Goal: Task Accomplishment & Management: Manage account settings

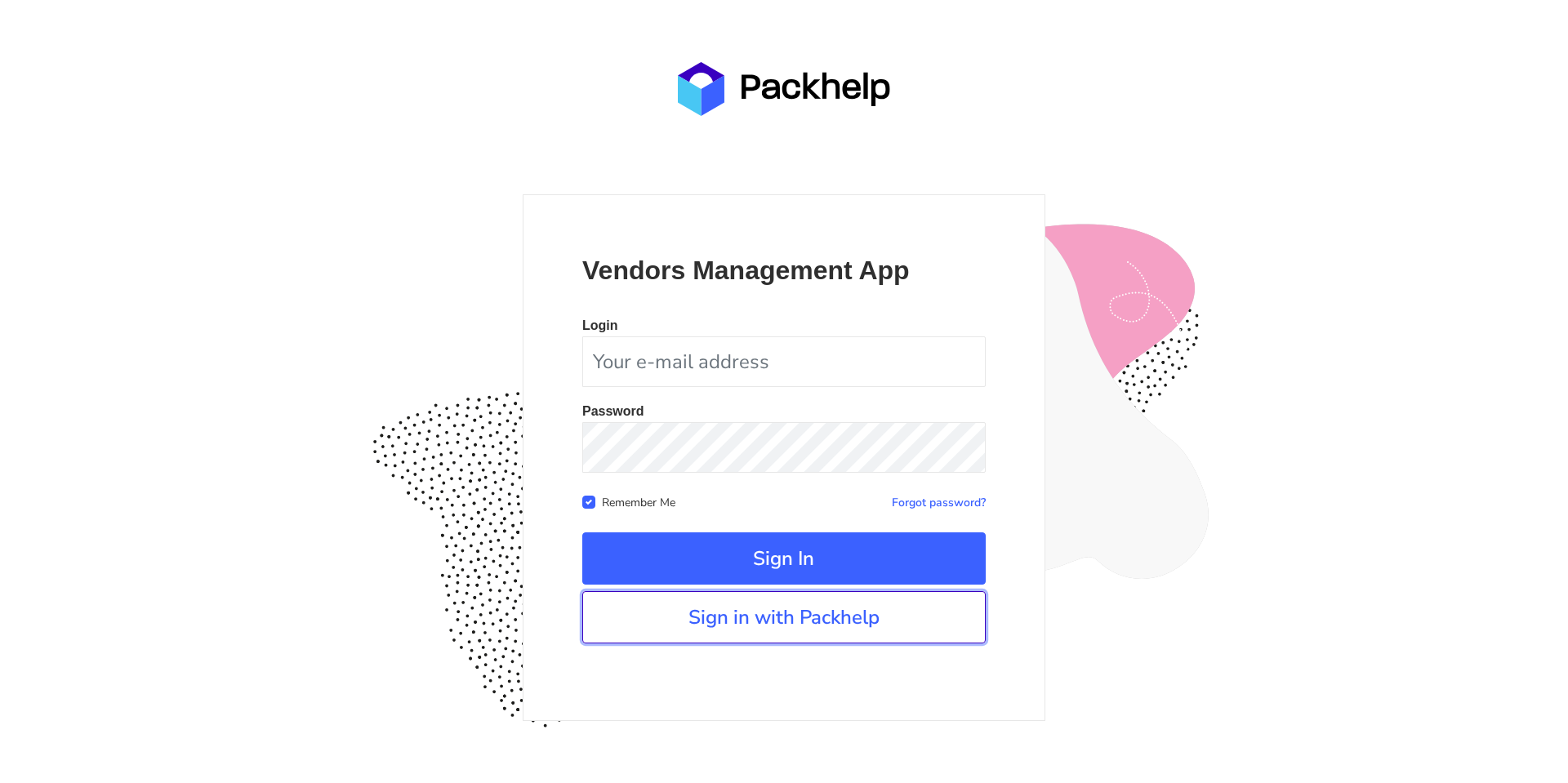
click at [851, 622] on link "Sign in with Packhelp" at bounding box center [784, 617] width 404 height 52
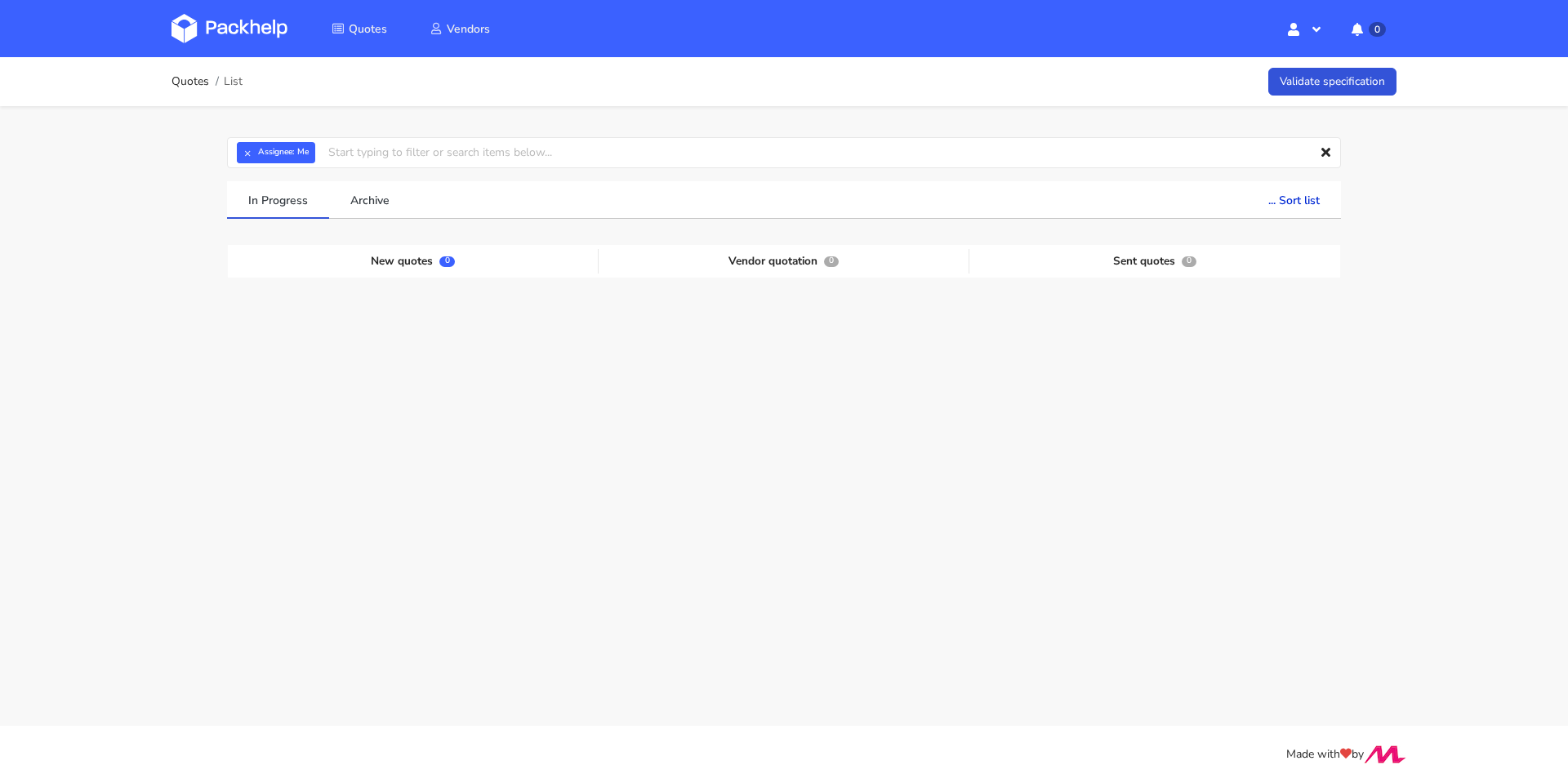
drag, startPoint x: 567, startPoint y: 173, endPoint x: 567, endPoint y: 160, distance: 13.0
click at [566, 168] on div "× Assignee: Me Assignee Me [PERSON_NAME] [PERSON_NAME] [PERSON_NAME] [PERSON_NA…" at bounding box center [783, 337] width 1176 height 462
click at [572, 156] on input "text" at bounding box center [784, 152] width 1114 height 31
paste input "[PERSON_NAME]"
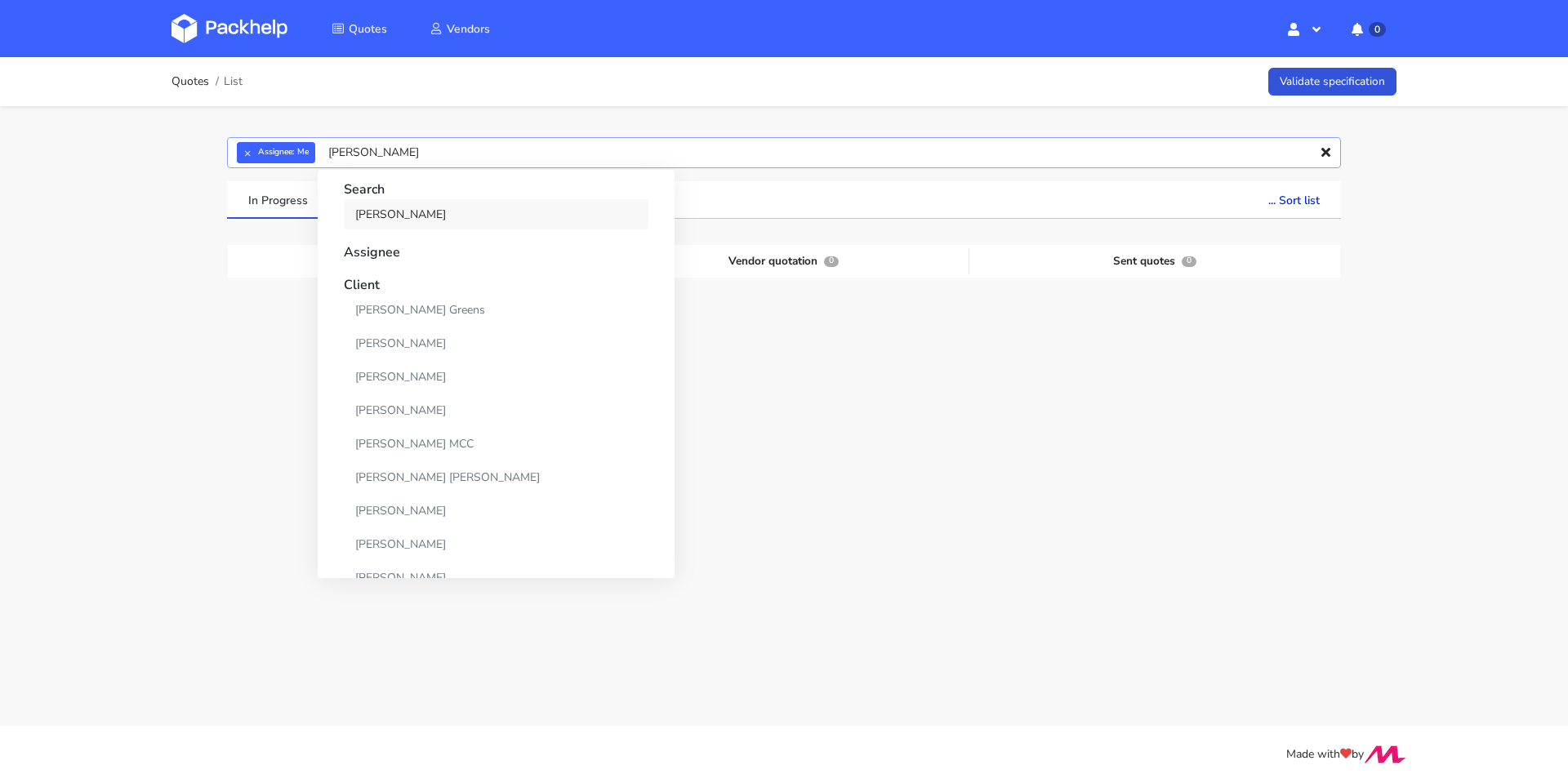
type input "[PERSON_NAME]"
click at [390, 216] on link "[PERSON_NAME]" at bounding box center [496, 214] width 305 height 30
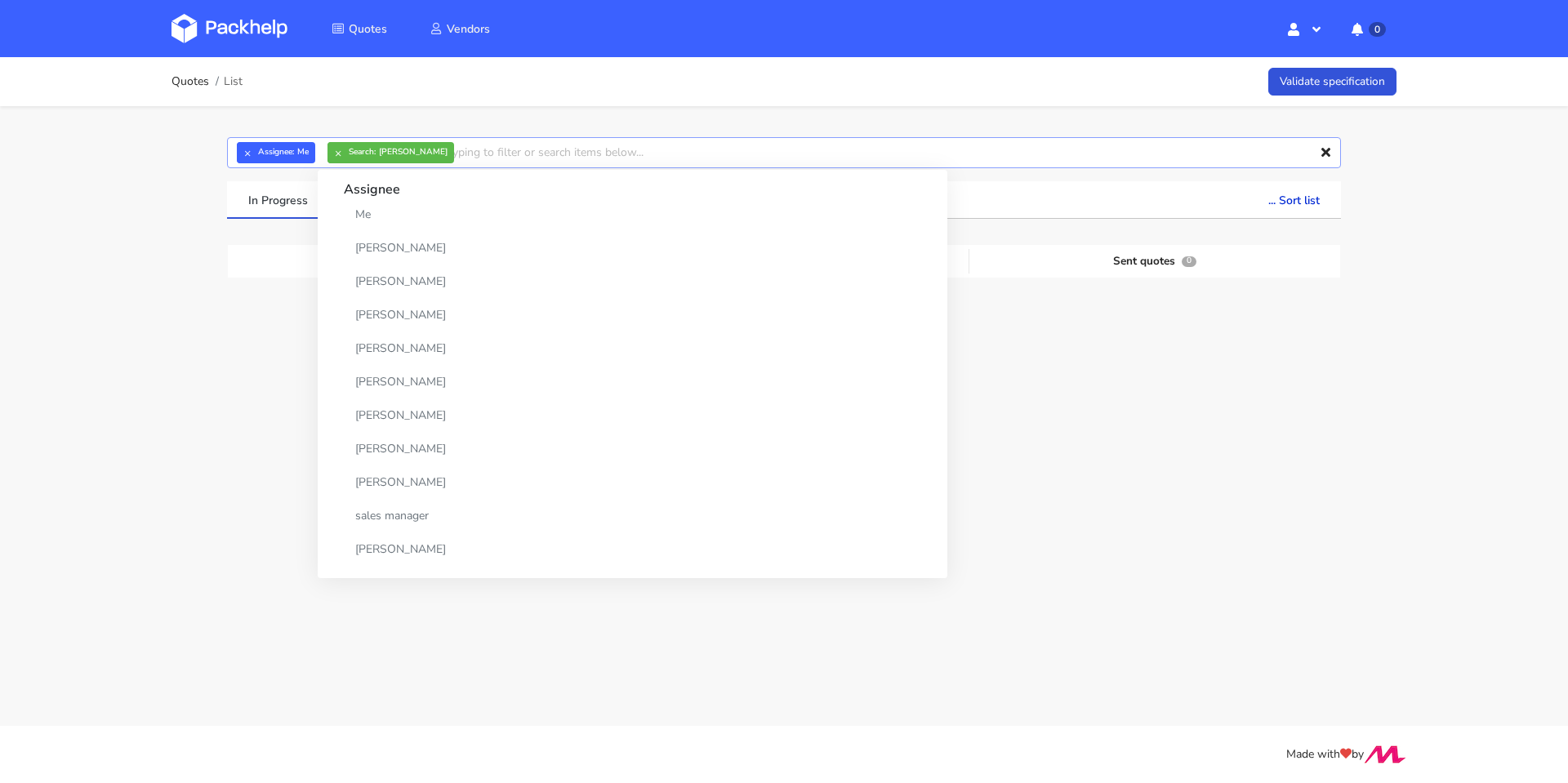
click at [543, 156] on input "text" at bounding box center [784, 152] width 1114 height 31
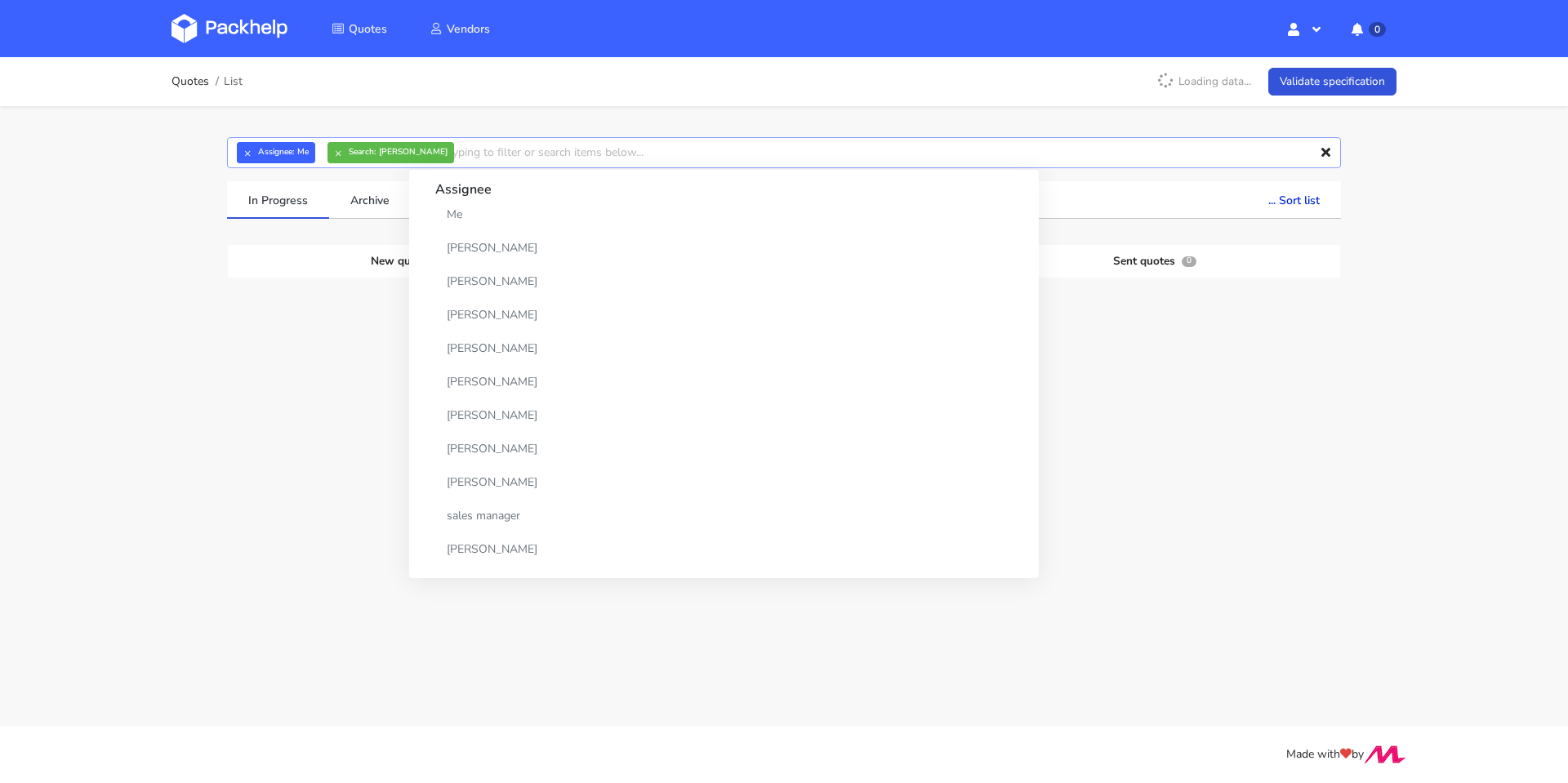
click at [544, 150] on input "text" at bounding box center [784, 152] width 1114 height 31
click at [1234, 678] on main "Quotes List Validate specification × Assignee: Me × Search: [PERSON_NAME] Assig…" at bounding box center [784, 363] width 1568 height 726
click at [246, 151] on button "×" at bounding box center [248, 153] width 22 height 22
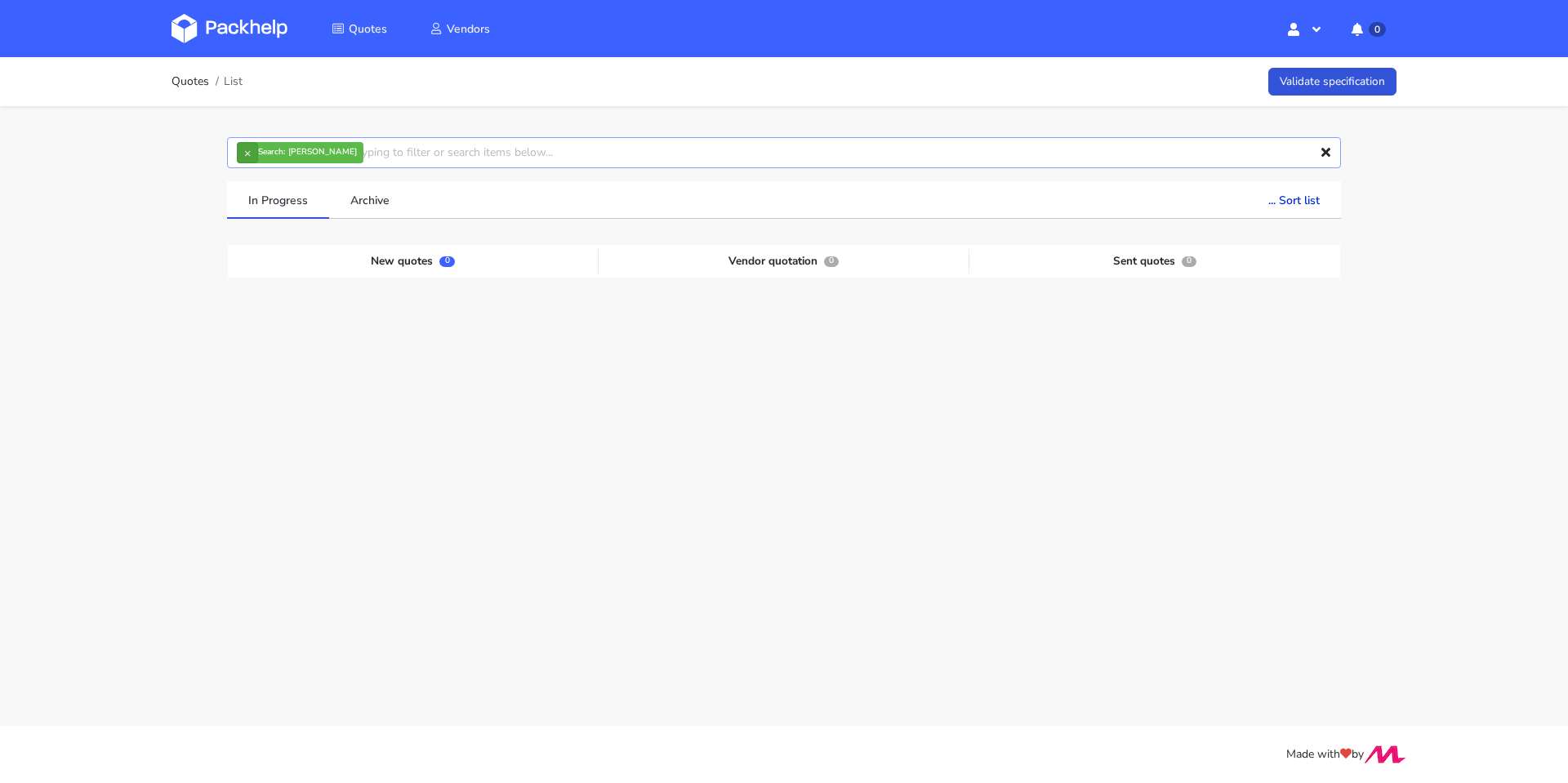
click at [354, 155] on input "text" at bounding box center [784, 152] width 1114 height 31
click at [248, 155] on button "×" at bounding box center [248, 153] width 22 height 22
click at [246, 154] on input "text" at bounding box center [784, 152] width 1114 height 31
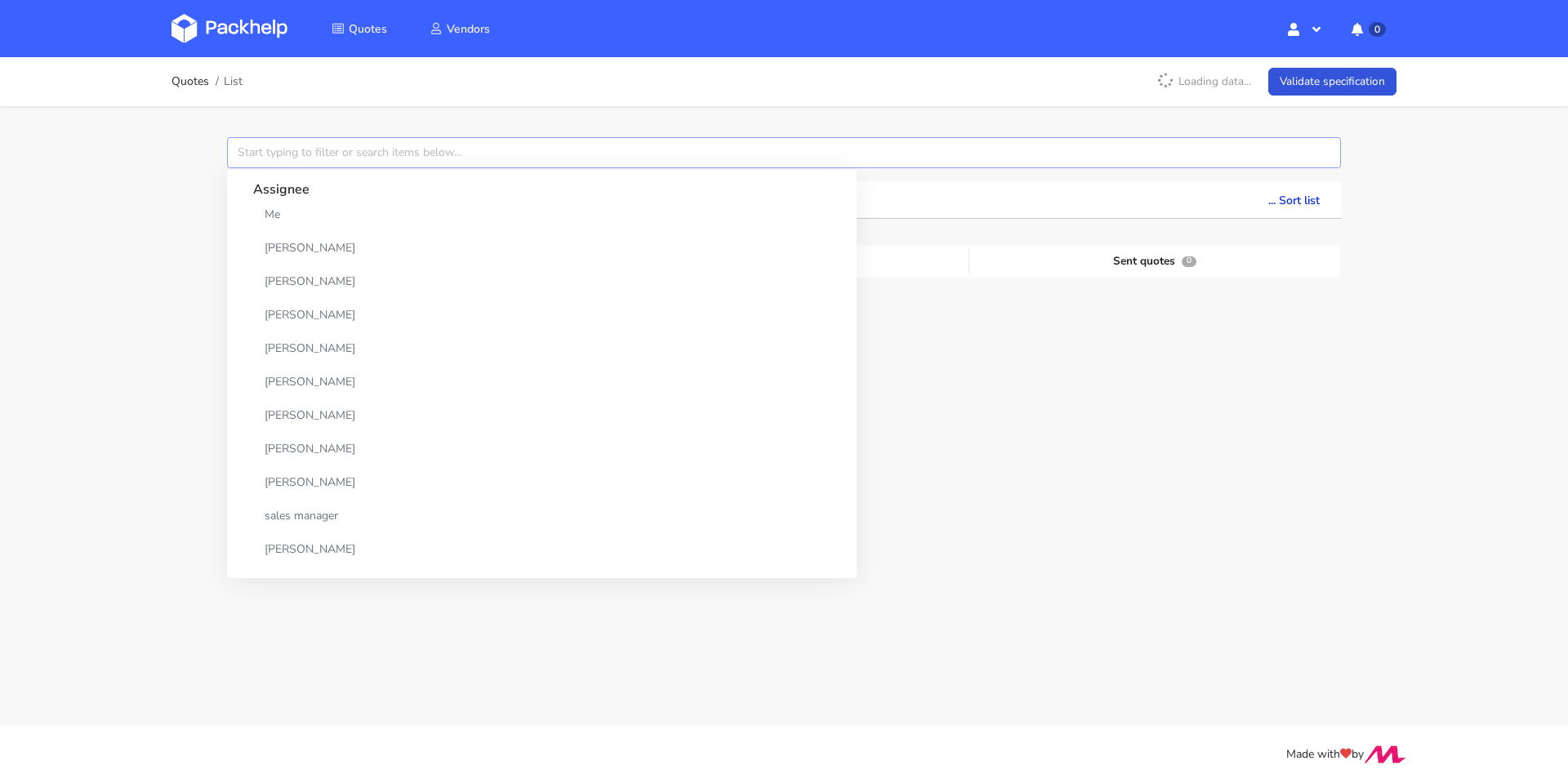
click at [271, 158] on input "text" at bounding box center [784, 152] width 1114 height 31
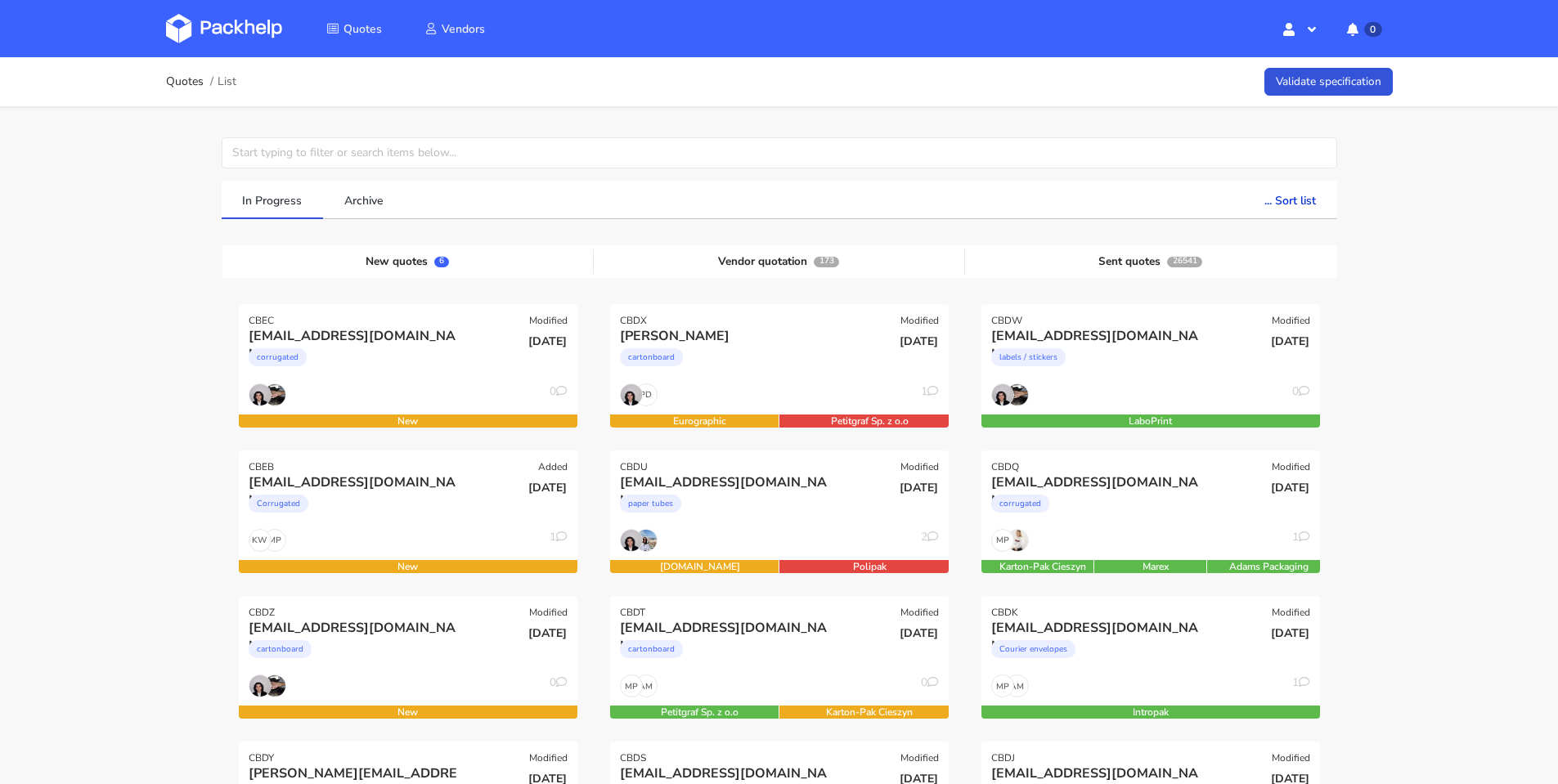
drag, startPoint x: 1464, startPoint y: 415, endPoint x: 1423, endPoint y: 406, distance: 42.0
click at [444, 147] on input "text" at bounding box center [779, 152] width 1115 height 31
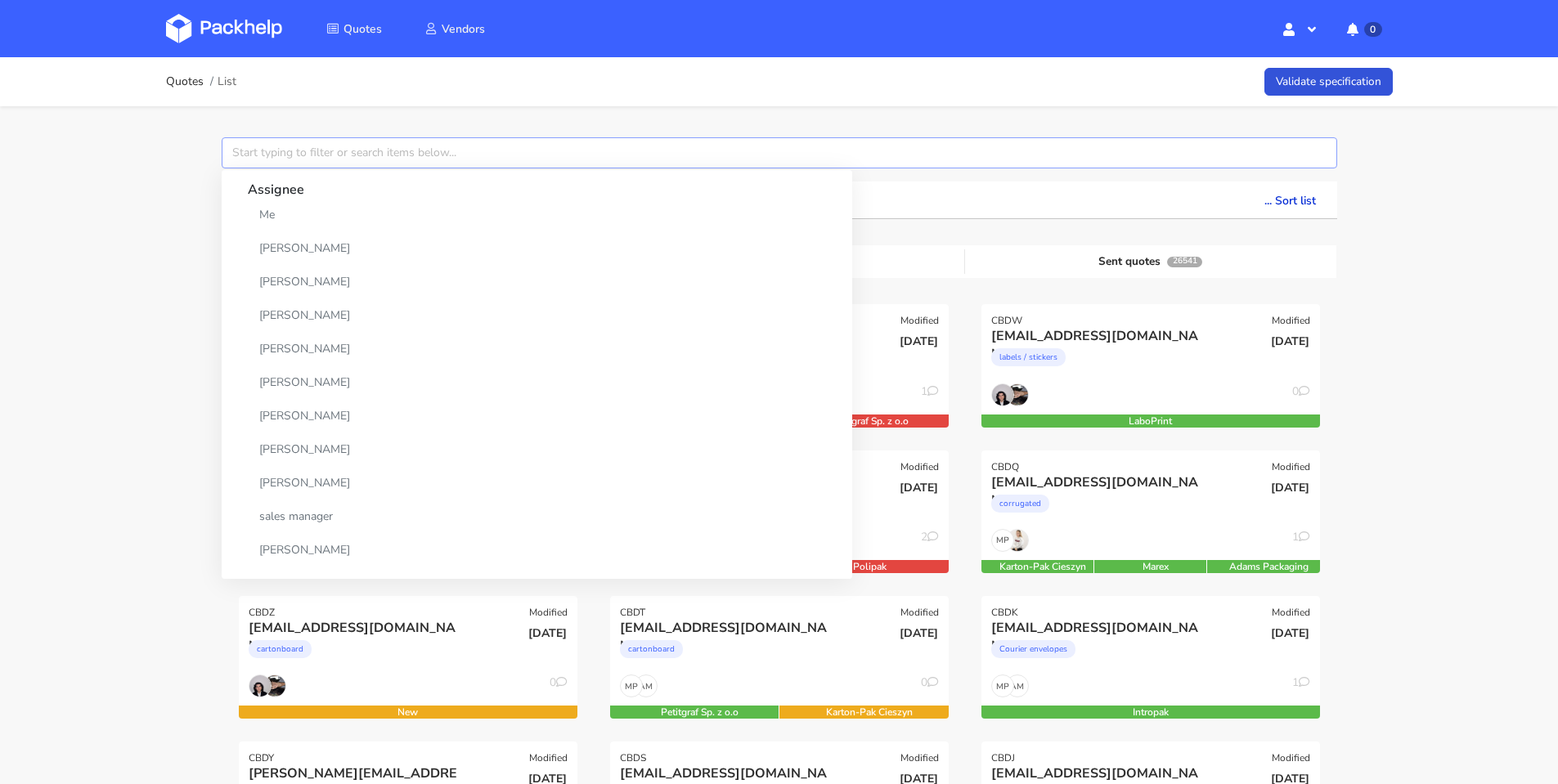
paste input "[PERSON_NAME]"
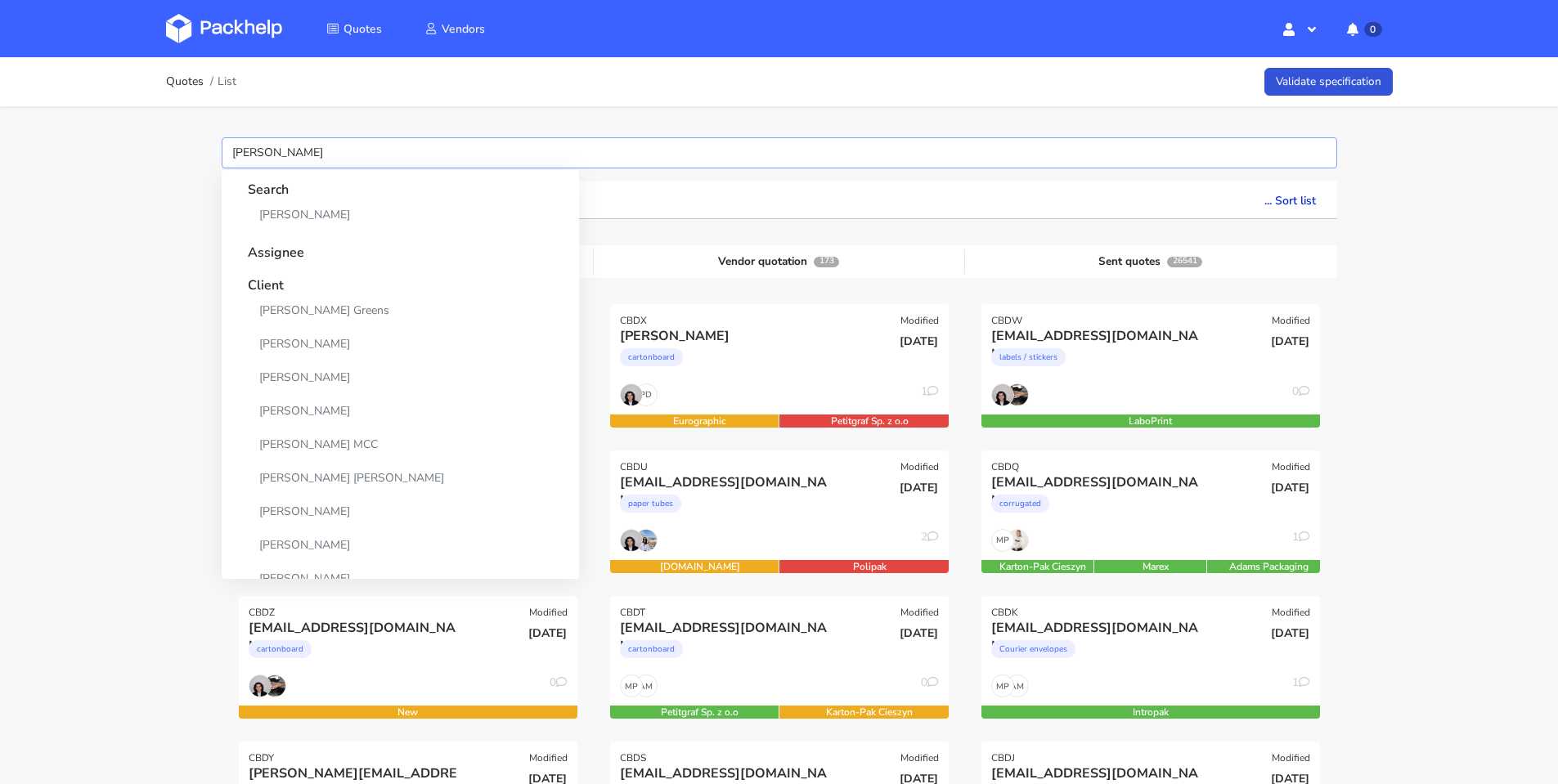
paste input "[PERSON_NAME]"
type input "[PERSON_NAME]"
click at [280, 218] on link "[PERSON_NAME]" at bounding box center [400, 214] width 305 height 30
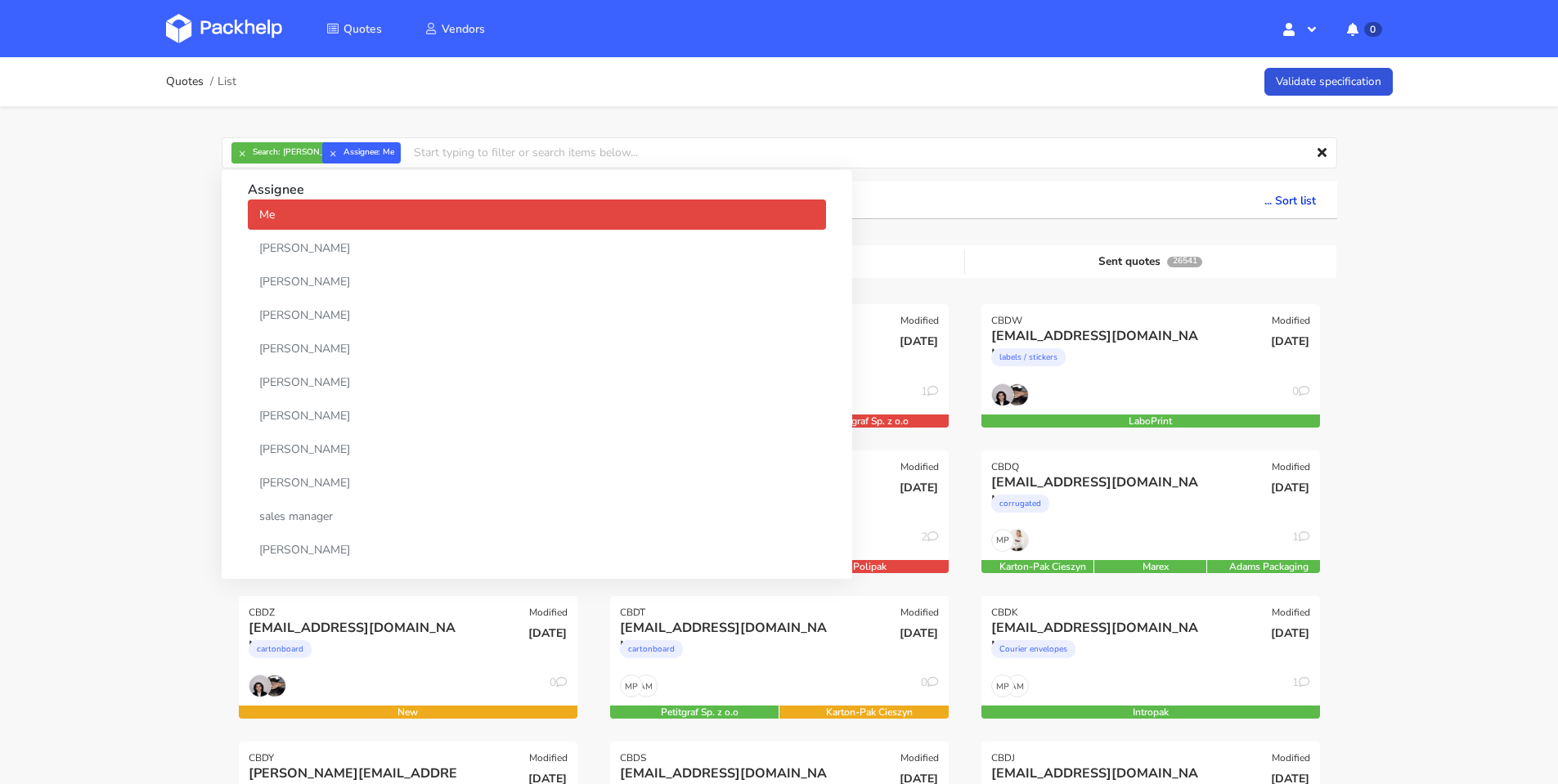
click at [280, 216] on link "Me" at bounding box center [537, 214] width 579 height 30
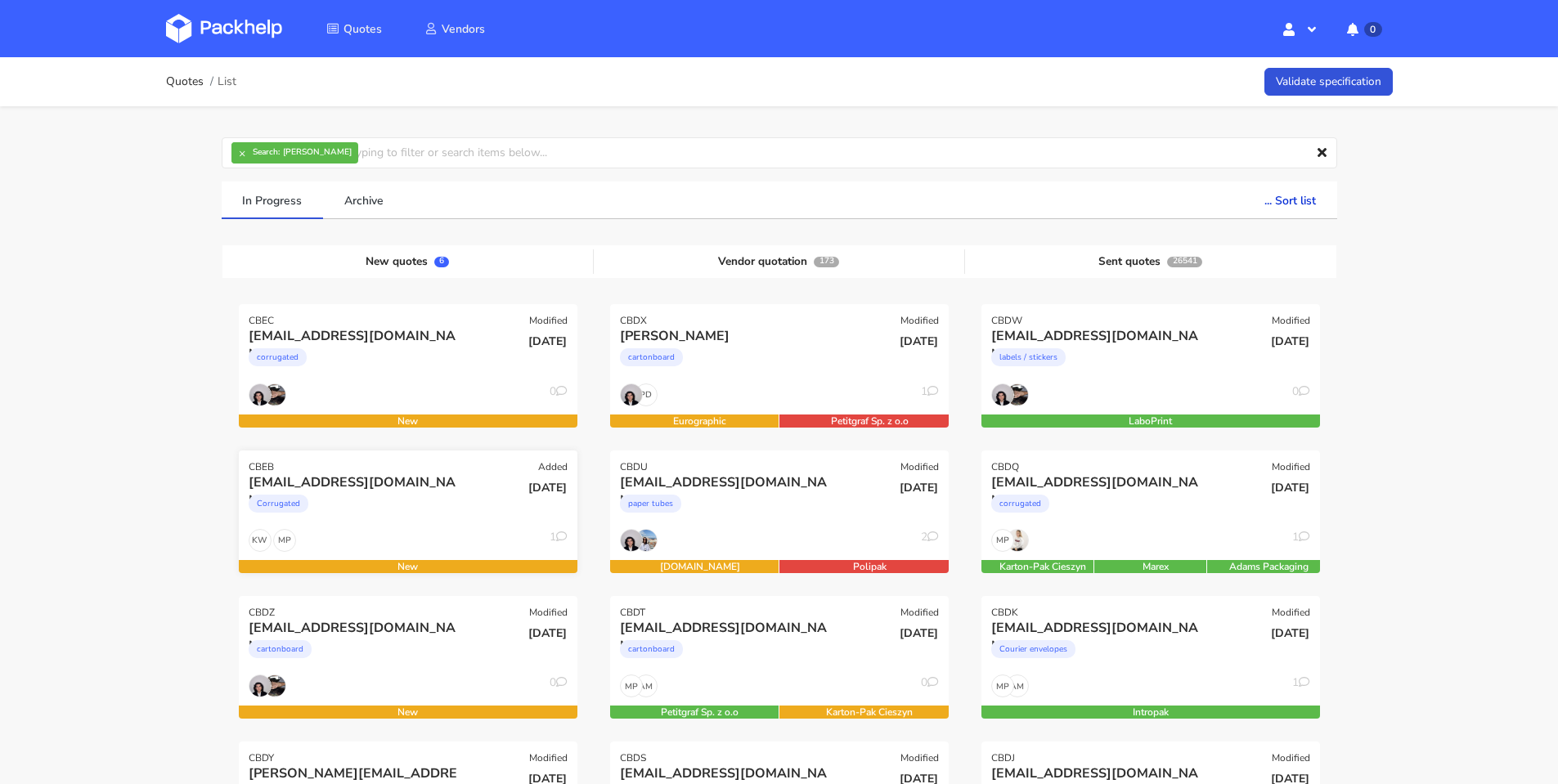
click at [342, 468] on div "CBEB Added" at bounding box center [408, 462] width 338 height 22
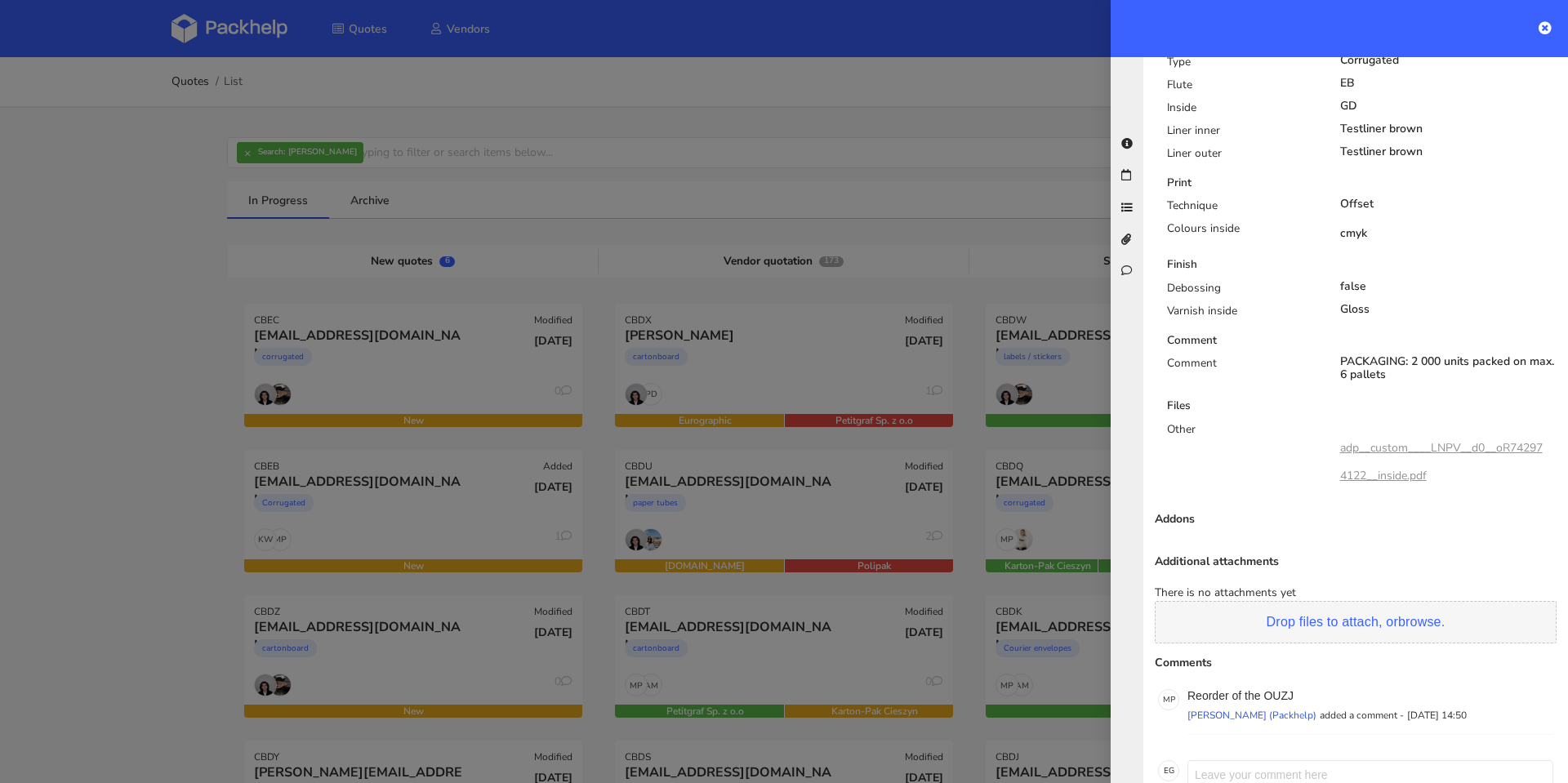
scroll to position [937, 0]
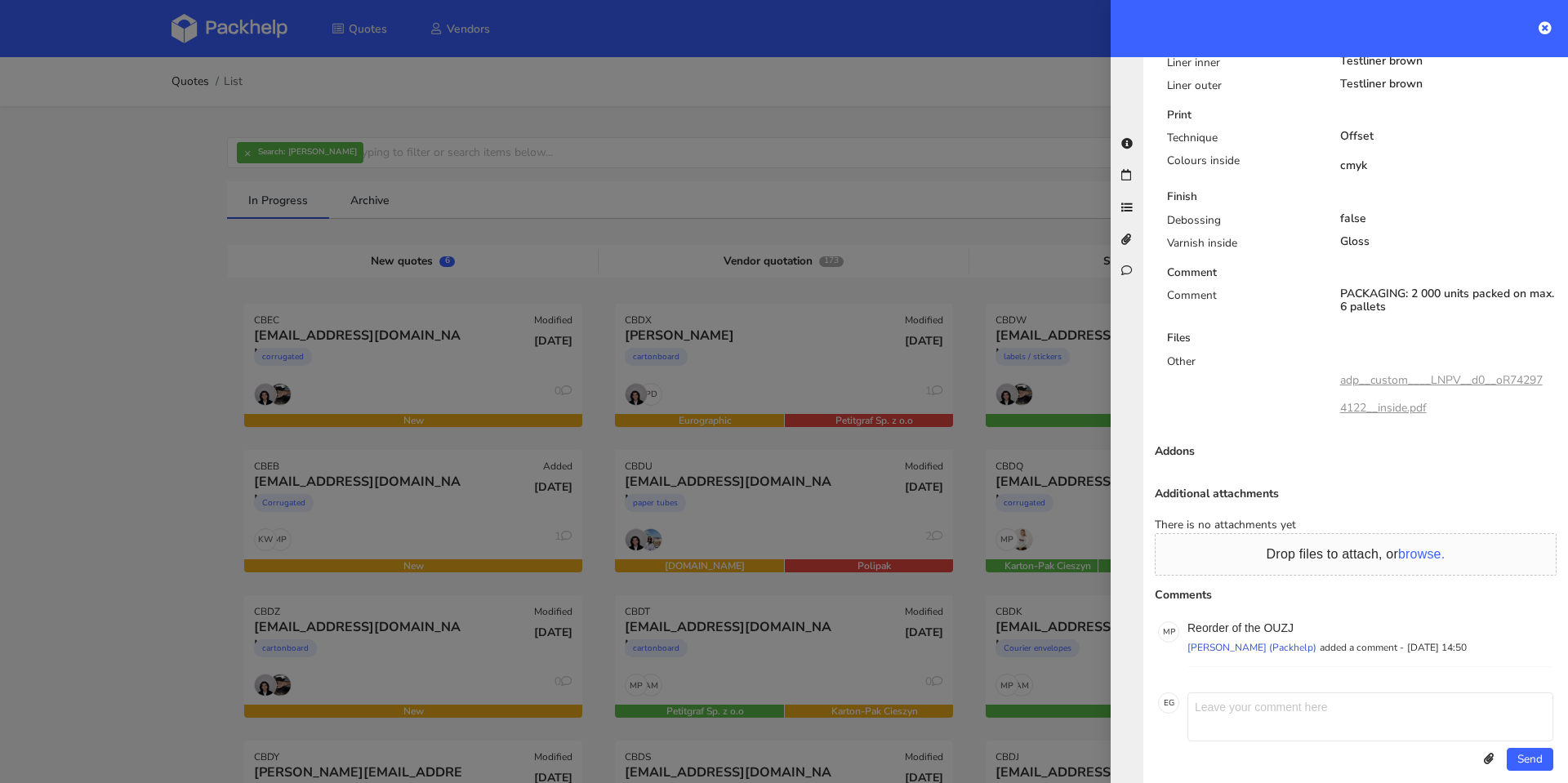
click at [224, 305] on div at bounding box center [784, 391] width 1568 height 783
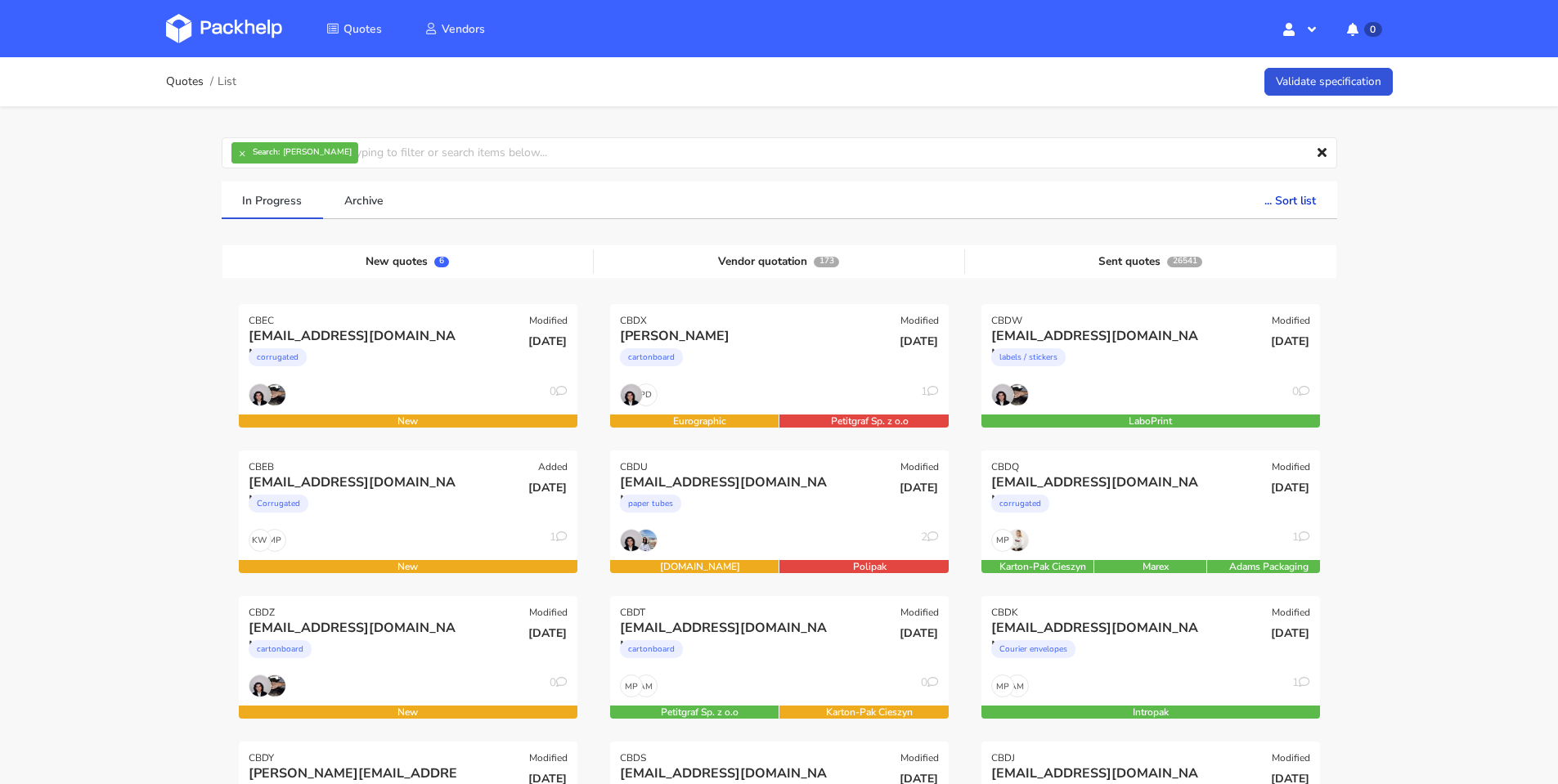
click at [419, 260] on div "New quotes 6" at bounding box center [408, 261] width 371 height 24
click at [270, 357] on div "corrugated" at bounding box center [278, 357] width 58 height 18
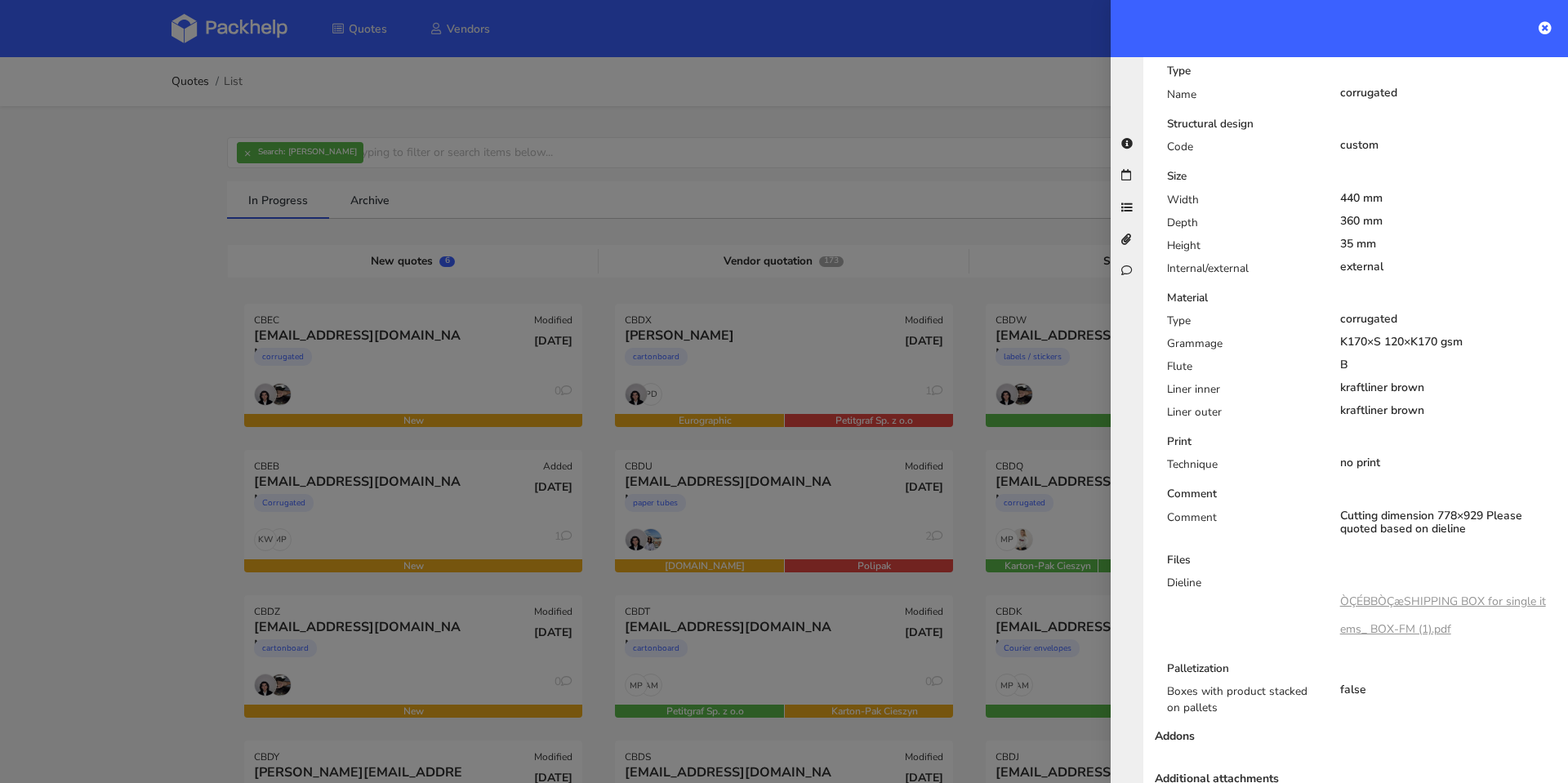
scroll to position [585, 0]
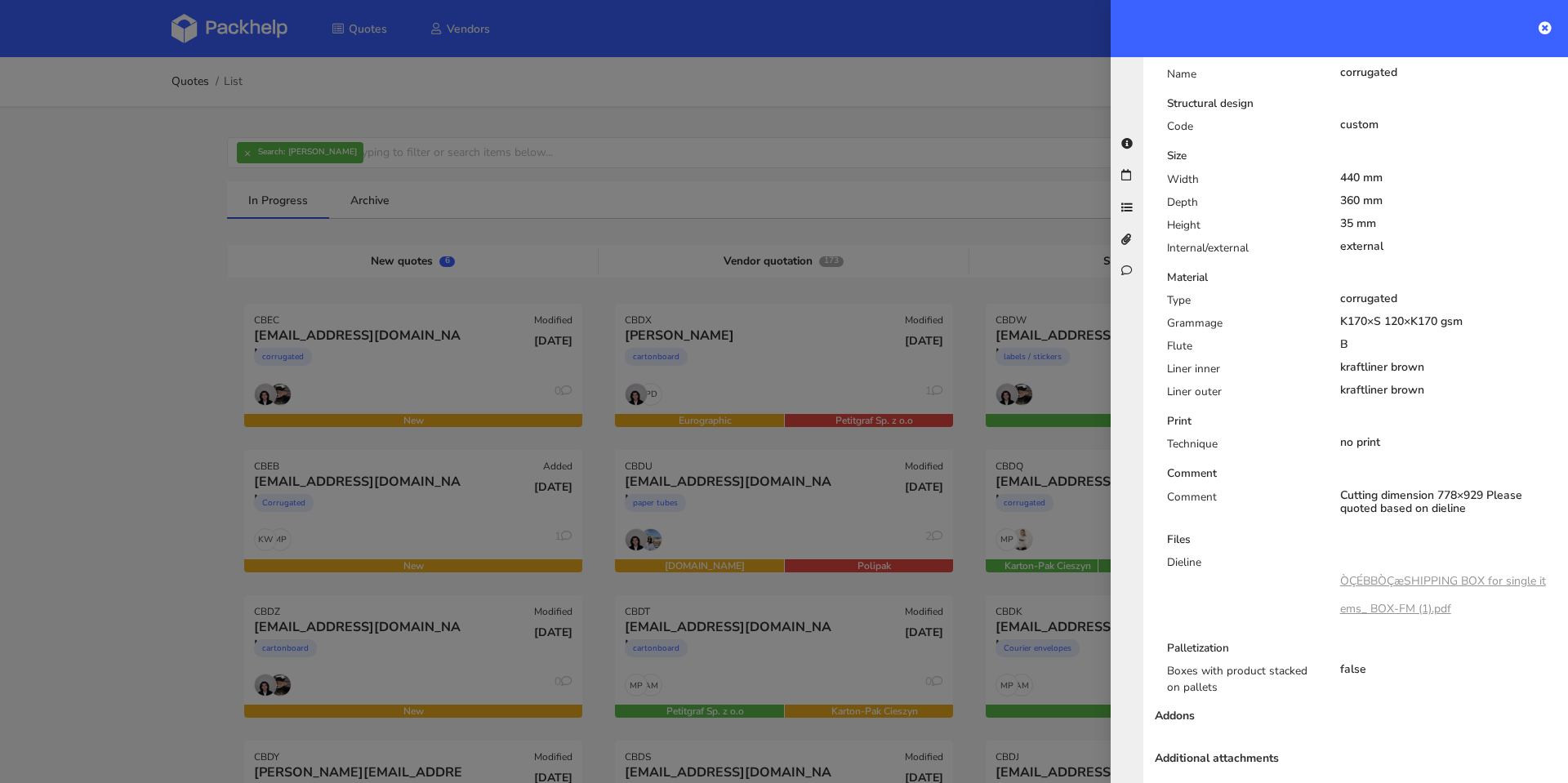
click at [1390, 573] on link "ÒÇÉBBÒÇæSHIPPING BOX for single items_ BOX-FM (1).pdf" at bounding box center [1442, 595] width 206 height 43
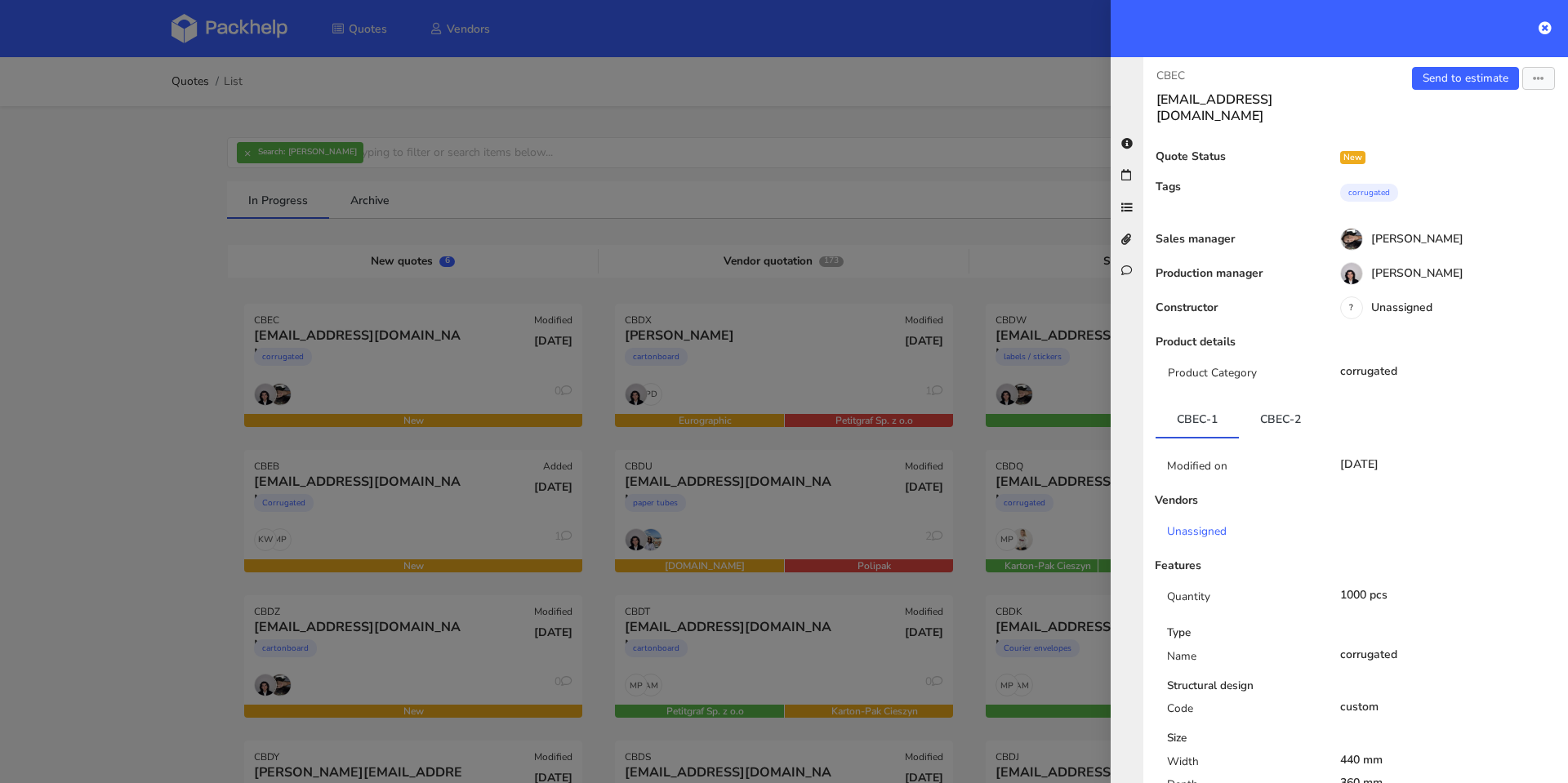
scroll to position [0, 0]
click at [1533, 84] on icon "button" at bounding box center [1539, 82] width 12 height 12
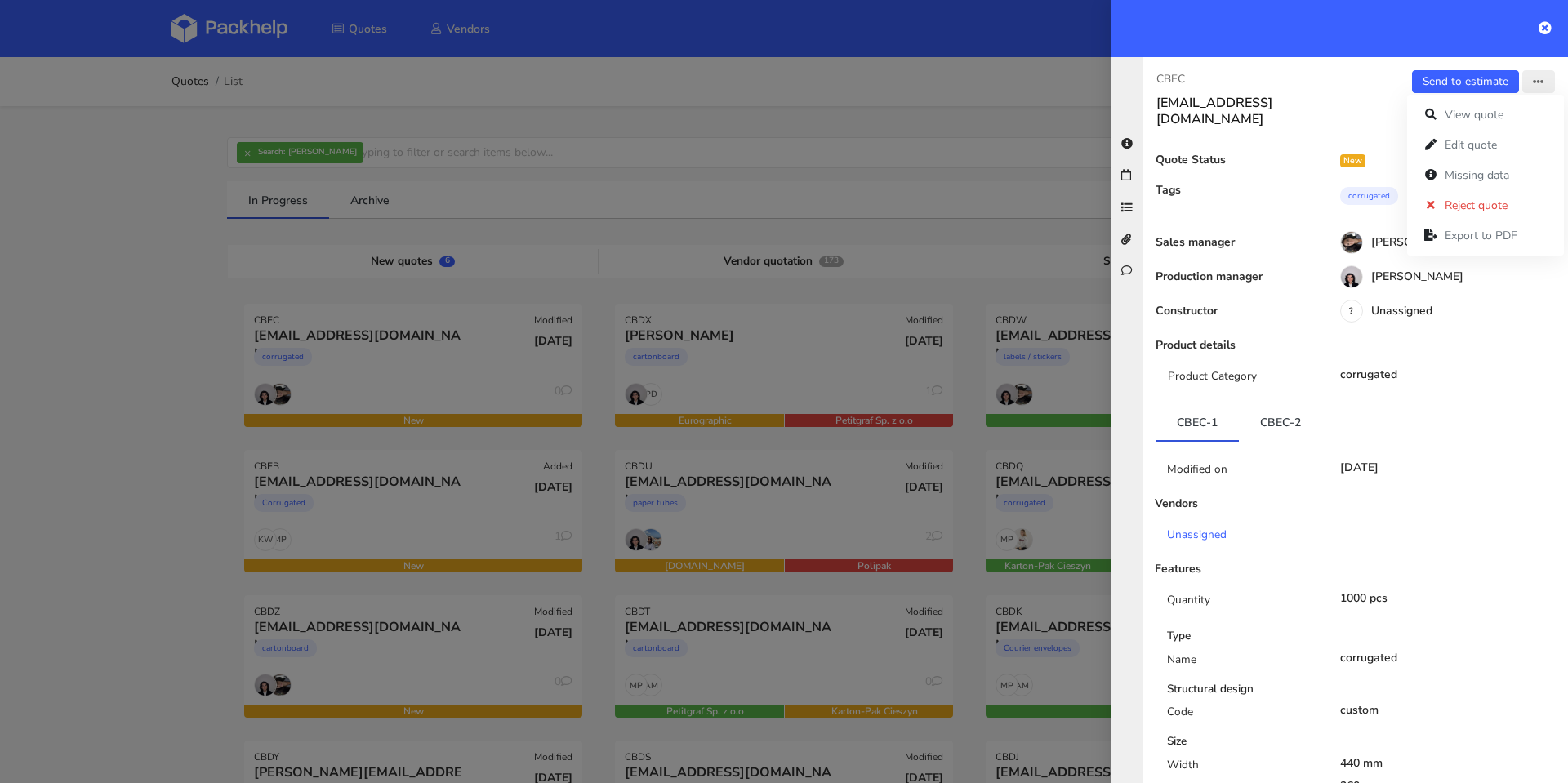
click at [1533, 84] on icon "button" at bounding box center [1539, 82] width 12 height 12
click at [165, 307] on div at bounding box center [784, 391] width 1568 height 783
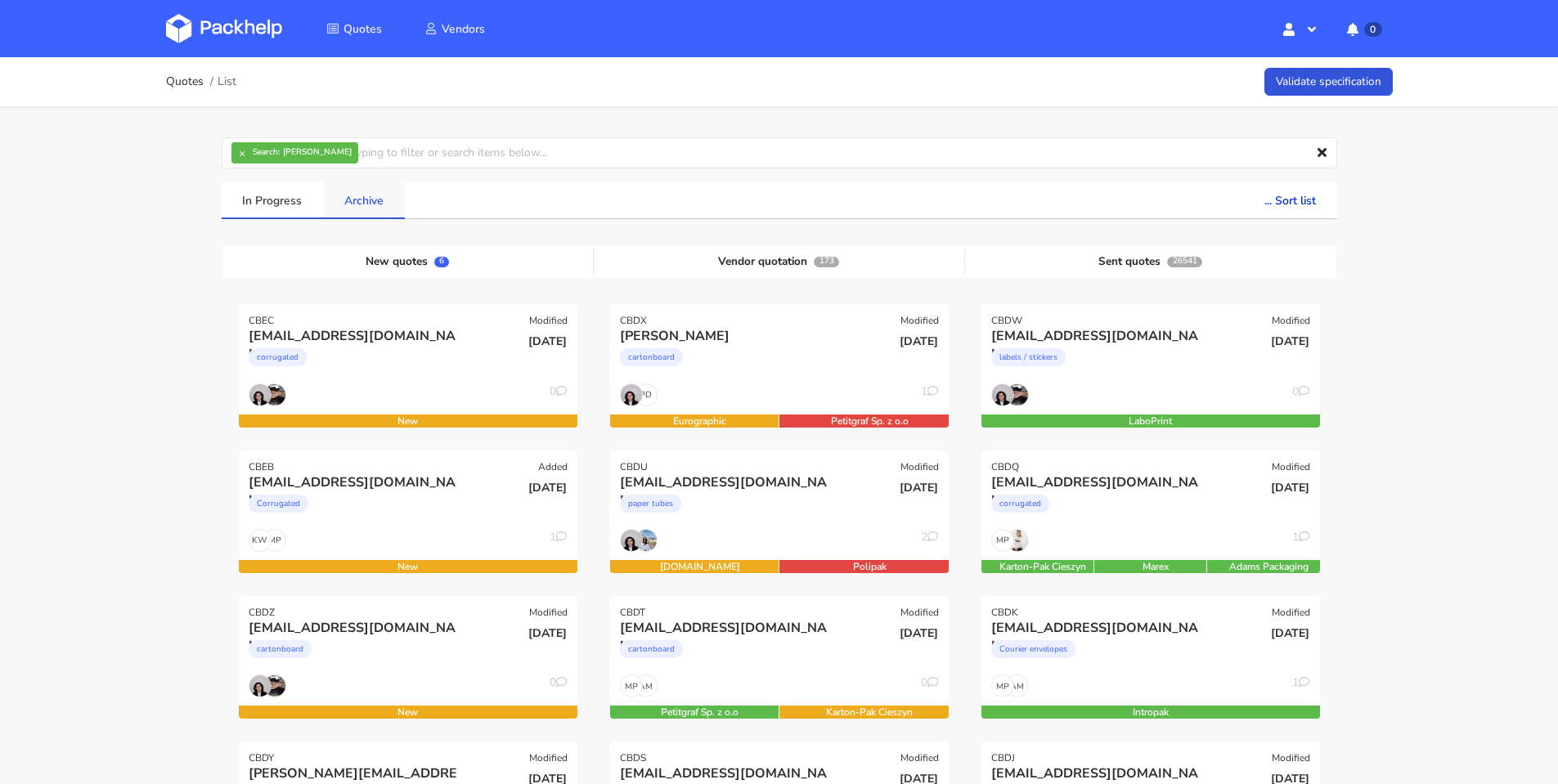
click at [361, 197] on link "Archive" at bounding box center [364, 199] width 82 height 36
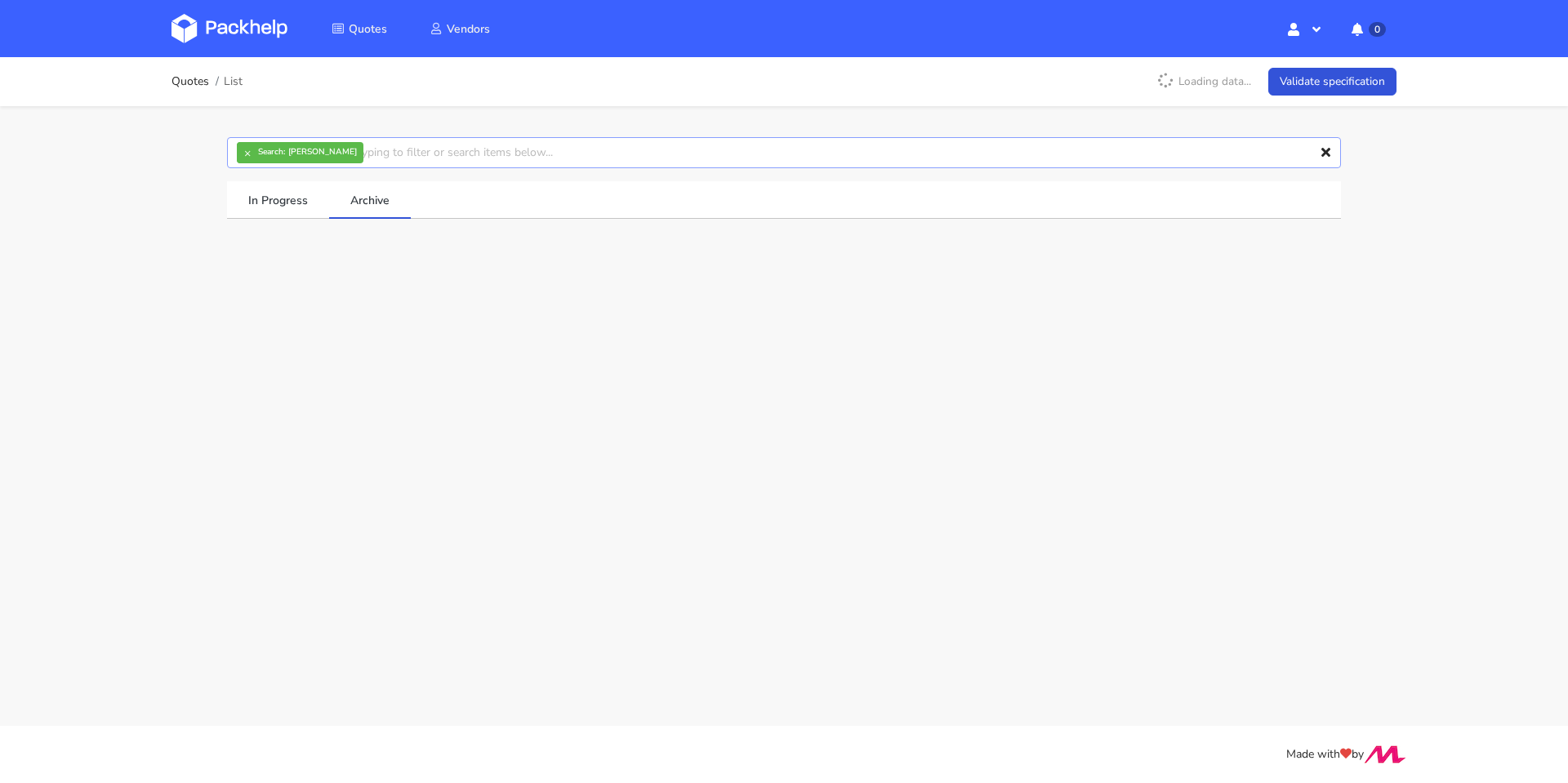
click at [509, 148] on input "text" at bounding box center [784, 152] width 1114 height 31
click at [241, 152] on button "×" at bounding box center [248, 153] width 22 height 22
click at [295, 151] on input "text" at bounding box center [784, 152] width 1114 height 31
paste input "[PERSON_NAME]"
drag, startPoint x: 439, startPoint y: 175, endPoint x: 437, endPoint y: 166, distance: 9.2
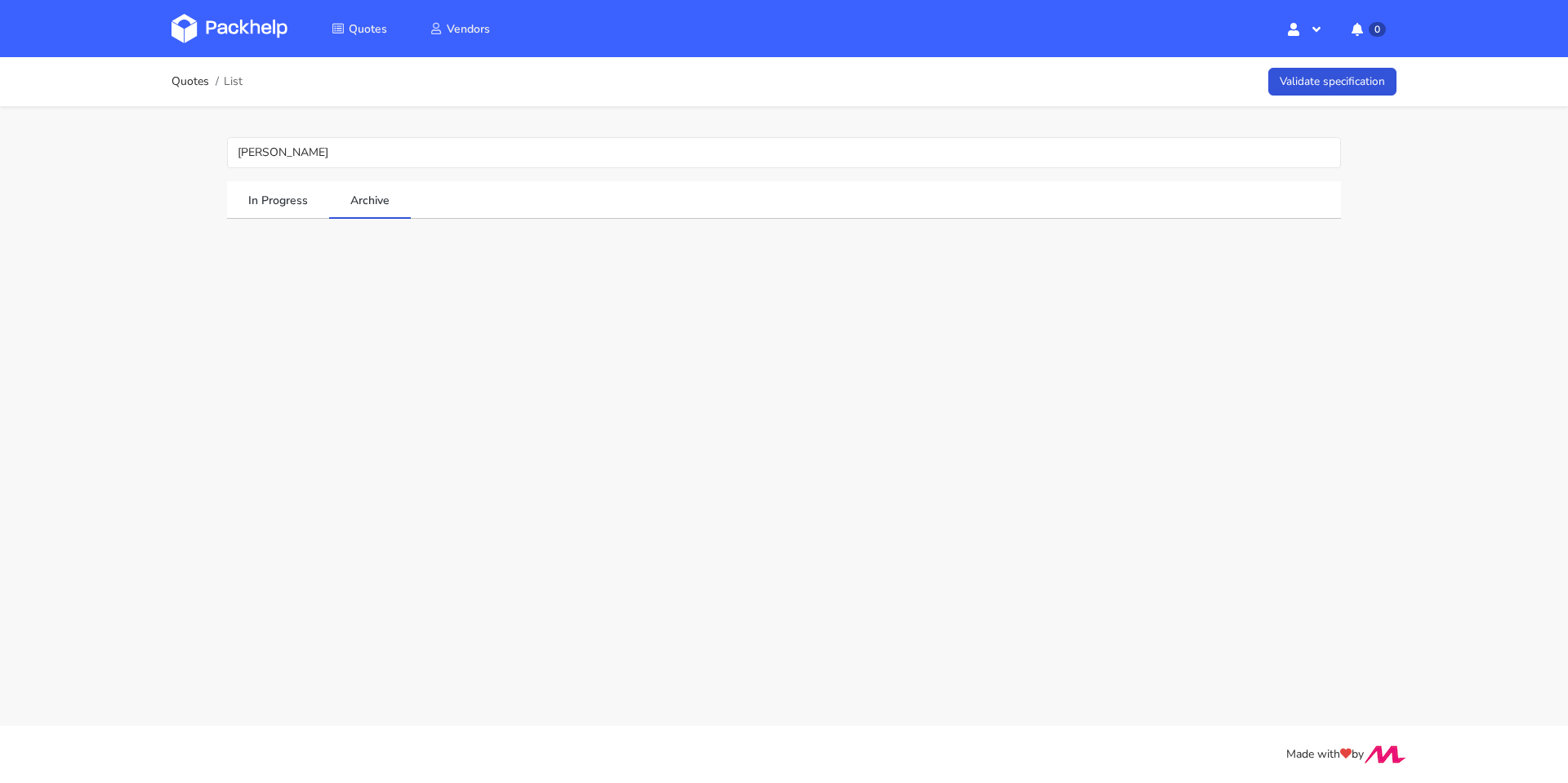
click at [0, 0] on strong "Search" at bounding box center [0, 0] width 0 height 0
click at [436, 161] on input "[PERSON_NAME]" at bounding box center [784, 152] width 1114 height 31
type input "C"
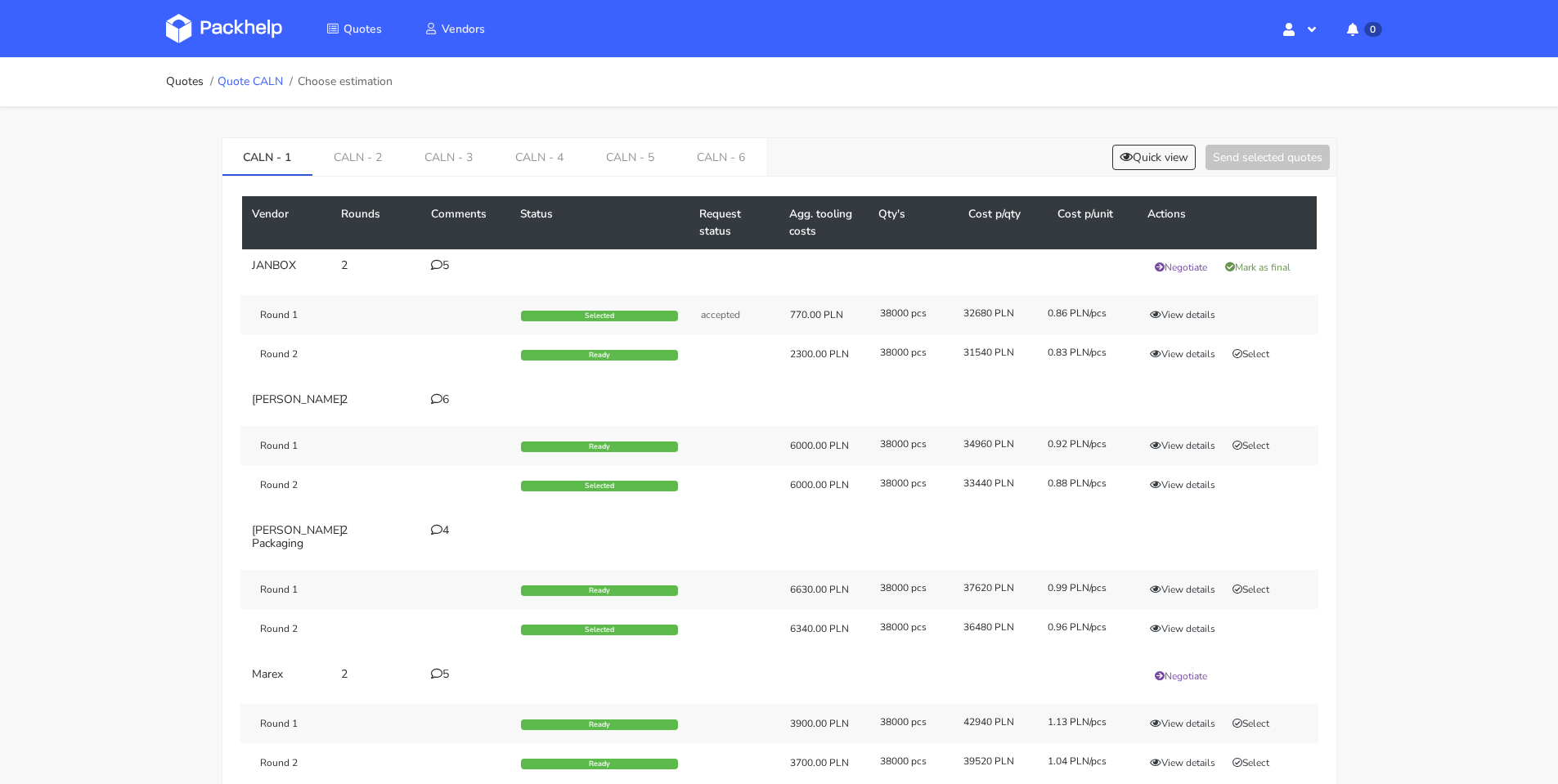
click at [274, 83] on link "Quote CALN" at bounding box center [250, 82] width 65 height 13
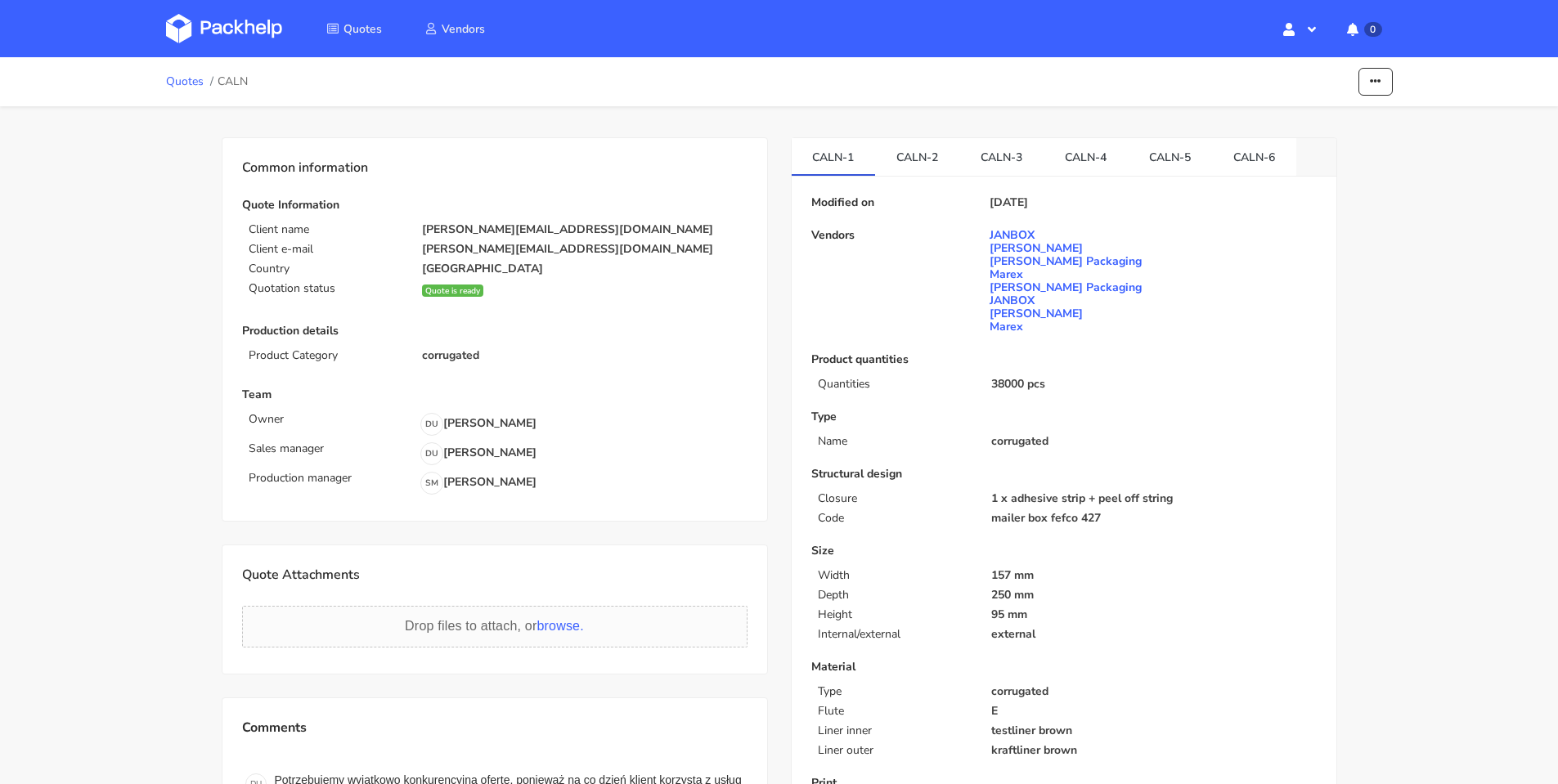
click at [189, 82] on link "Quotes" at bounding box center [184, 82] width 38 height 13
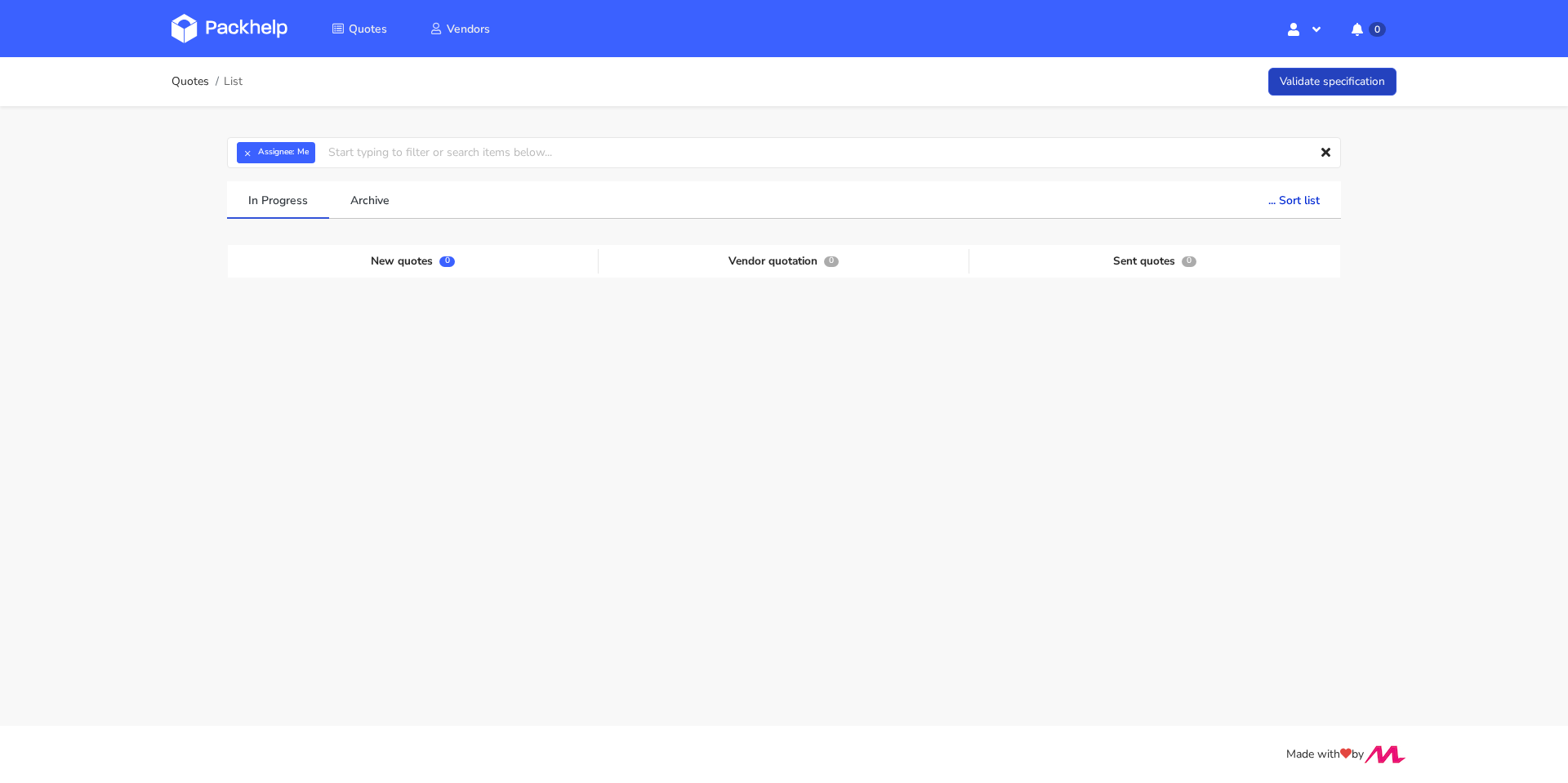
click at [1303, 82] on link "Validate specification" at bounding box center [1332, 82] width 128 height 28
drag, startPoint x: 357, startPoint y: 200, endPoint x: 419, endPoint y: 148, distance: 80.9
click at [358, 200] on link "Archive" at bounding box center [370, 199] width 82 height 36
click at [424, 154] on input "text" at bounding box center [784, 152] width 1114 height 31
drag, startPoint x: 428, startPoint y: 159, endPoint x: 246, endPoint y: 148, distance: 182.3
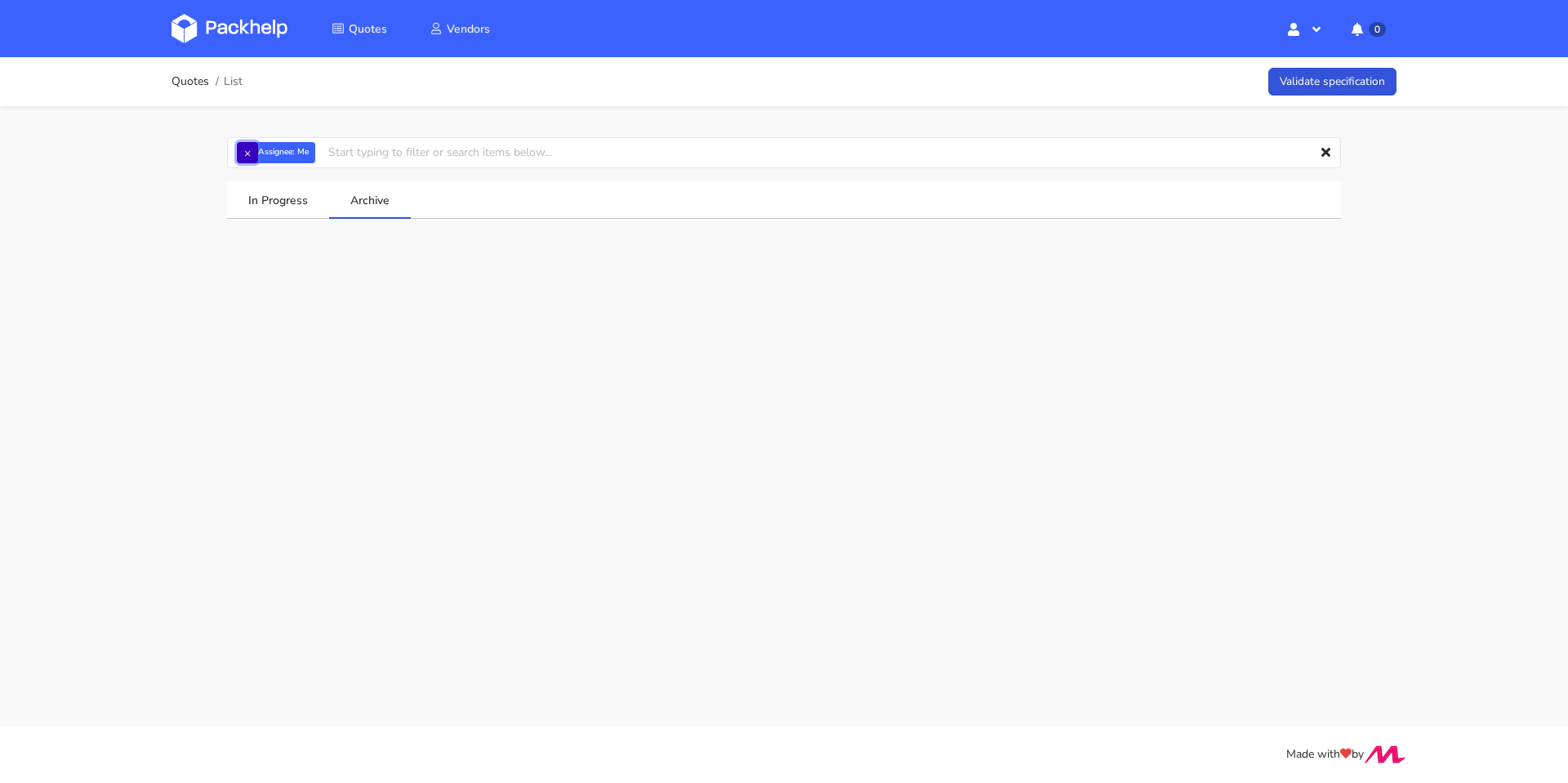
click at [246, 148] on button "×" at bounding box center [248, 153] width 22 height 22
click at [275, 151] on input "text" at bounding box center [784, 152] width 1114 height 31
paste input "[PERSON_NAME]"
type input "[PERSON_NAME]"
click at [282, 205] on link "[PERSON_NAME]" at bounding box center [405, 214] width 305 height 30
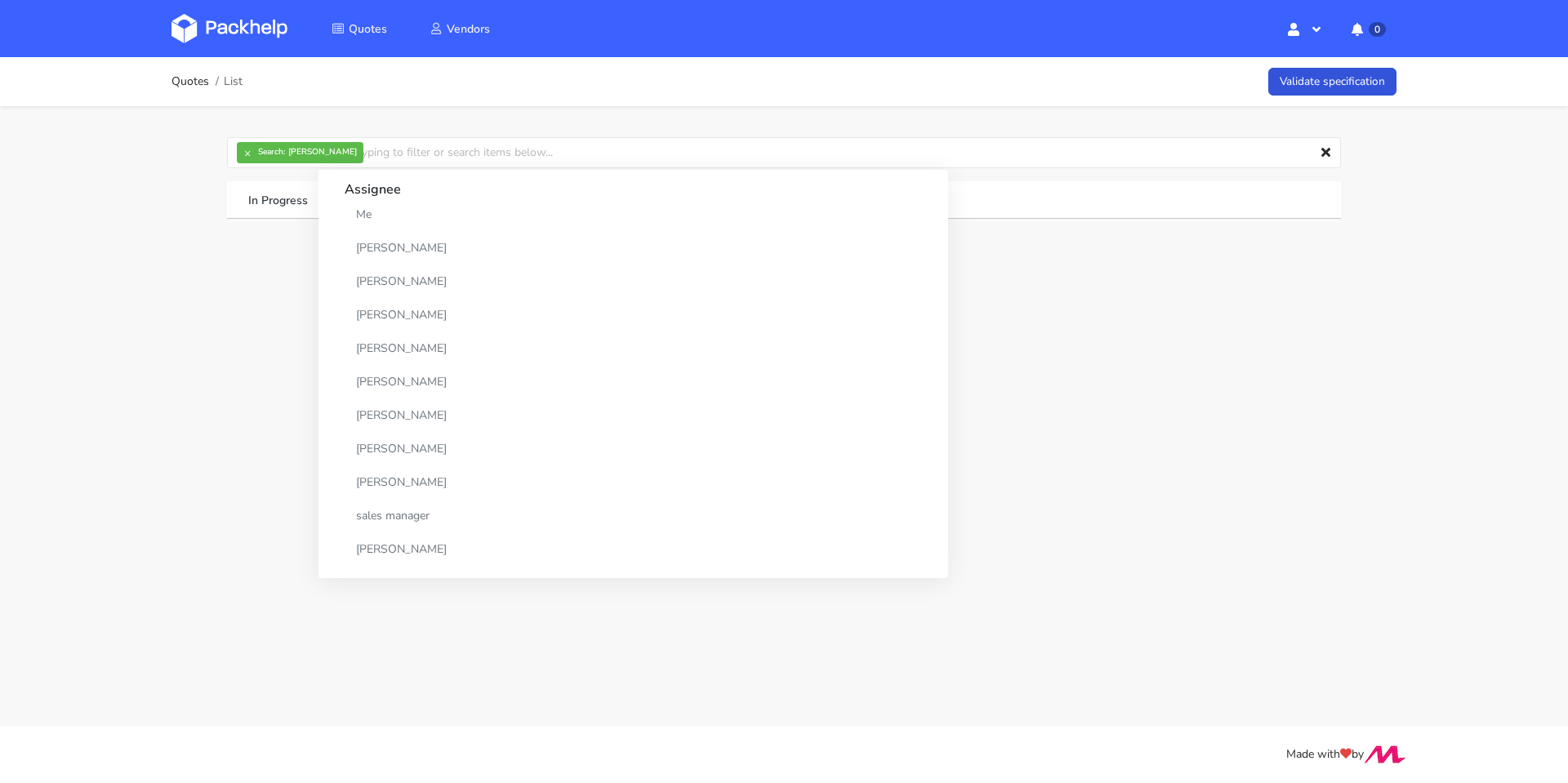
click at [175, 266] on main "Quotes List Validate specification × Search: CARR Assignee Me Dylan Dewit Natal…" at bounding box center [784, 363] width 1568 height 726
click at [275, 186] on link "In Progress" at bounding box center [278, 199] width 102 height 36
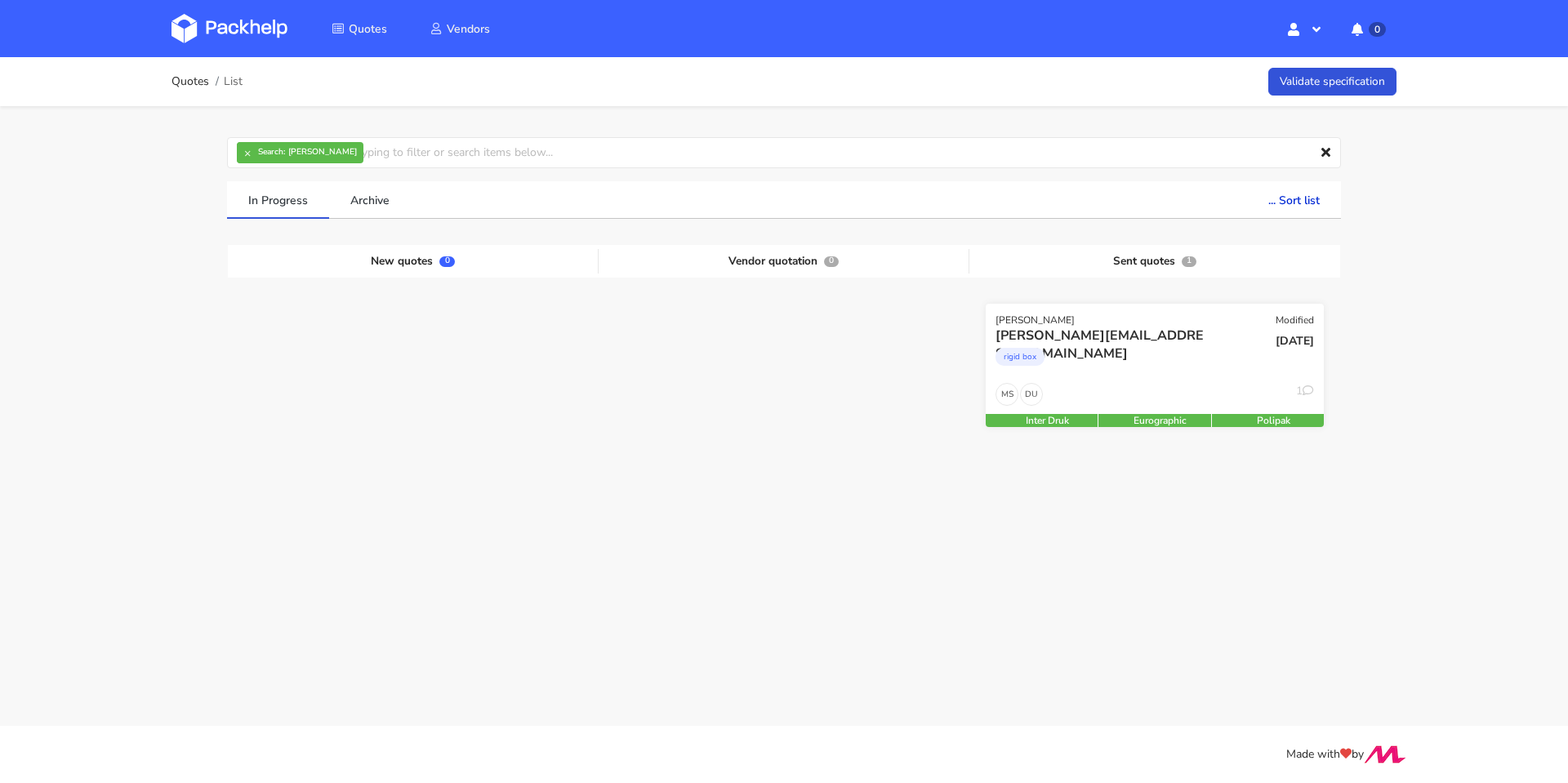
click at [1164, 337] on div "[PERSON_NAME][EMAIL_ADDRESS][DOMAIN_NAME]" at bounding box center [1104, 335] width 216 height 18
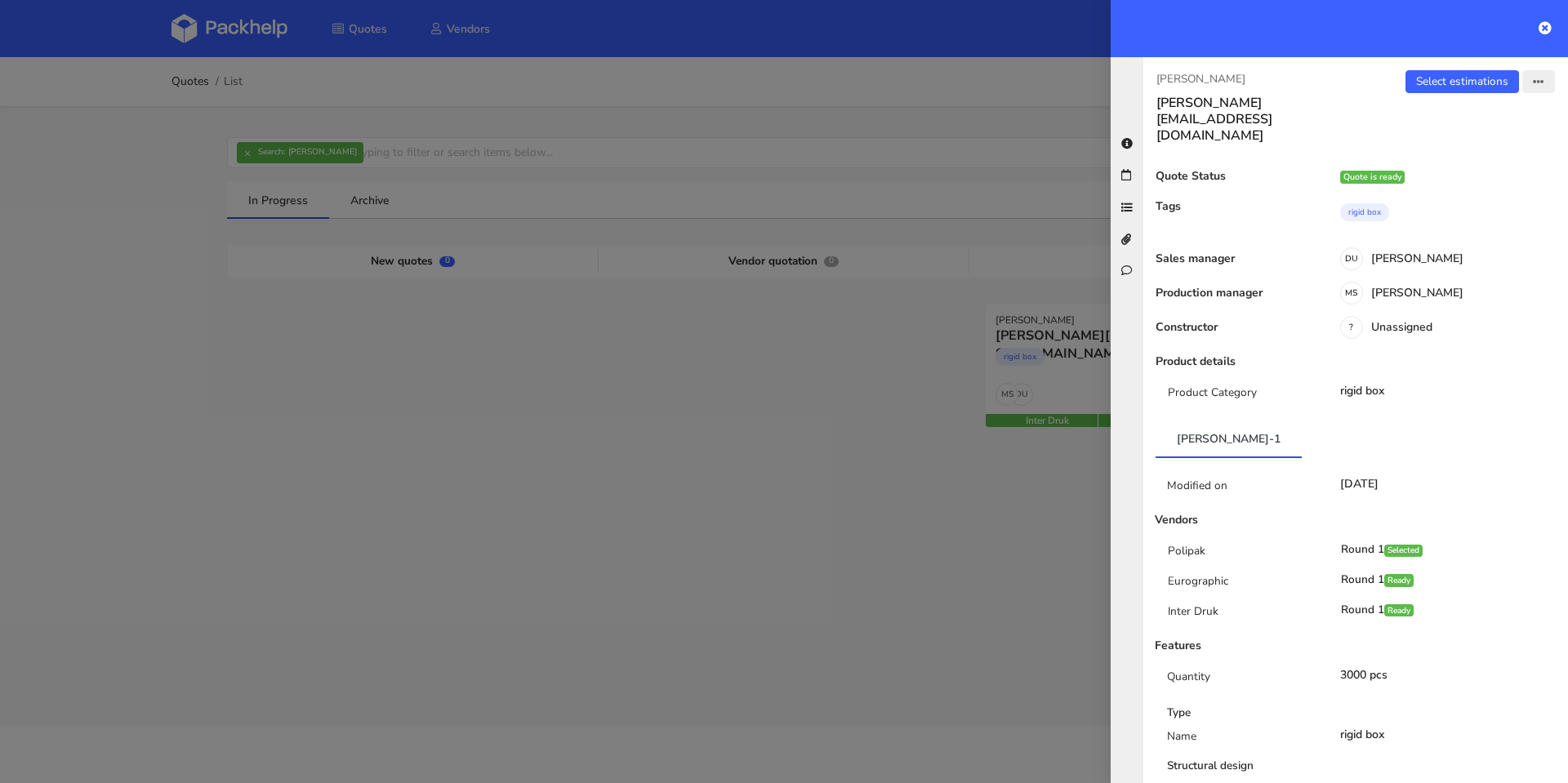
click at [1533, 79] on icon "button" at bounding box center [1539, 82] width 12 height 12
click at [1481, 384] on div "rigid box" at bounding box center [1447, 391] width 241 height 13
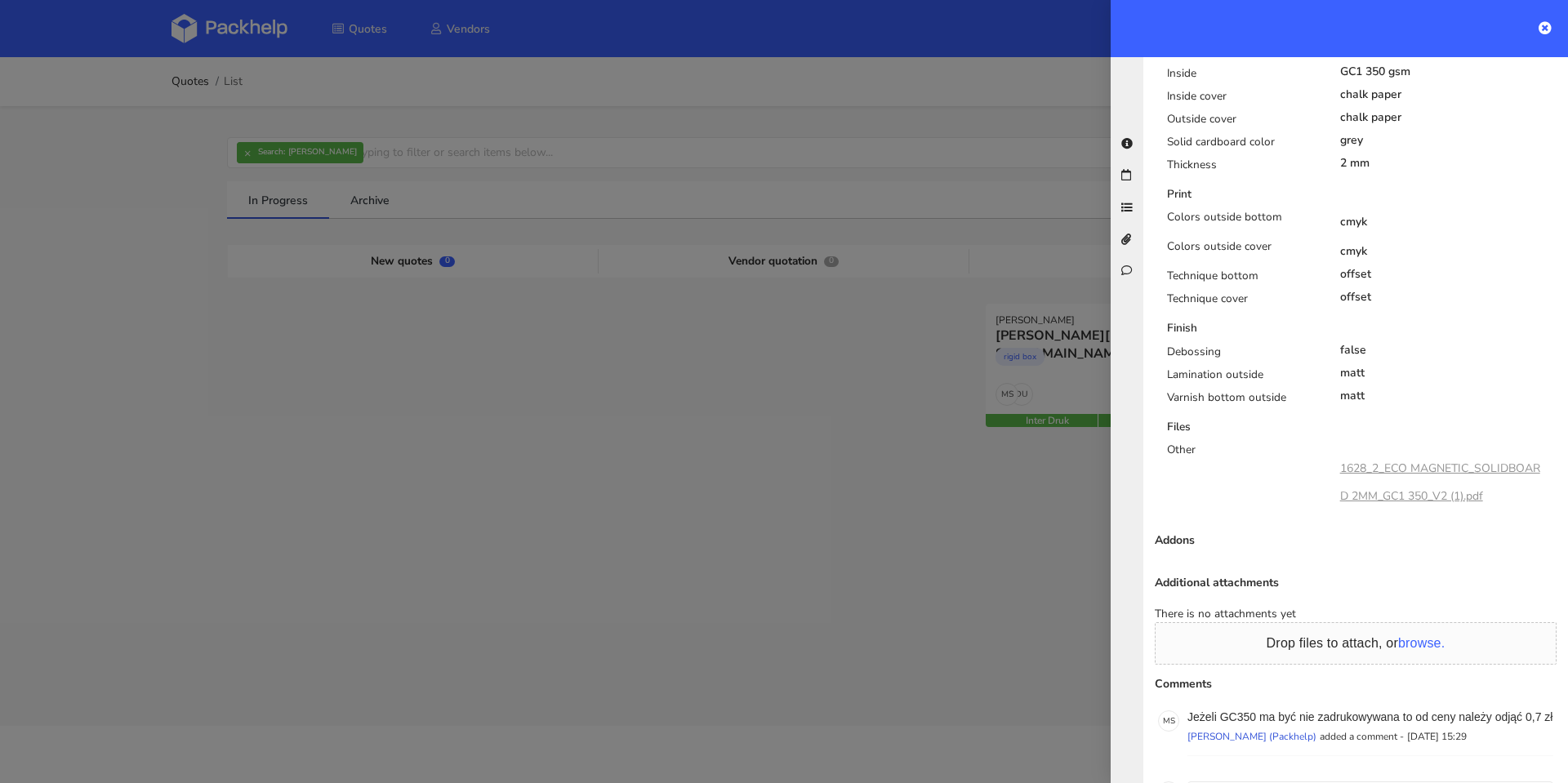
scroll to position [979, 0]
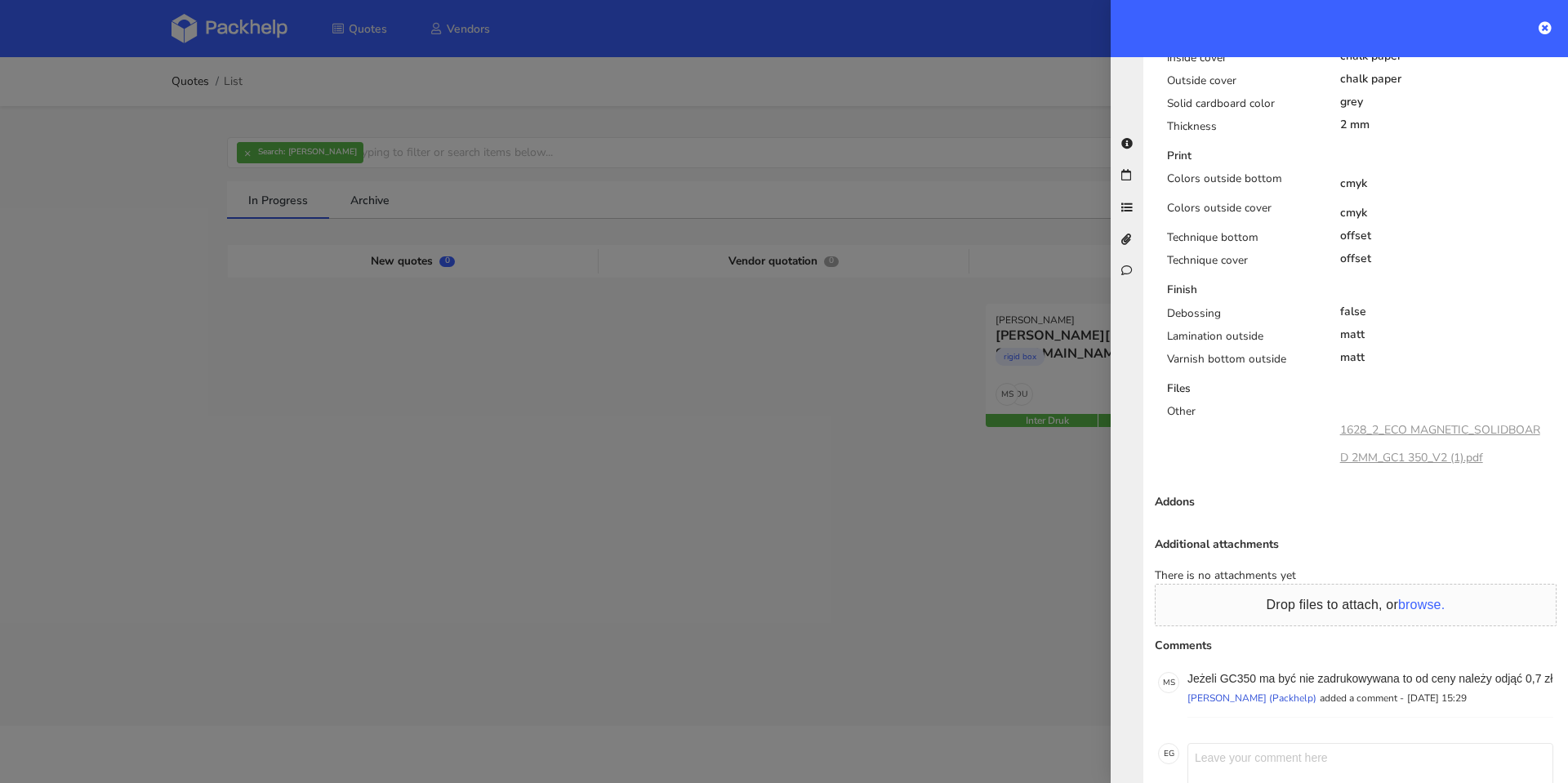
click at [1446, 422] on link "1628_2_ECO MAGNETIC_SOLIDBOARD 2MM_GC1 350_V2 (1).pdf" at bounding box center [1440, 444] width 200 height 43
click at [1408, 438] on link "1628_2_ECO MAGNETIC_SOLIDBOARD 2MM_GC1 350_V2 (1).pdf" at bounding box center [1440, 444] width 200 height 43
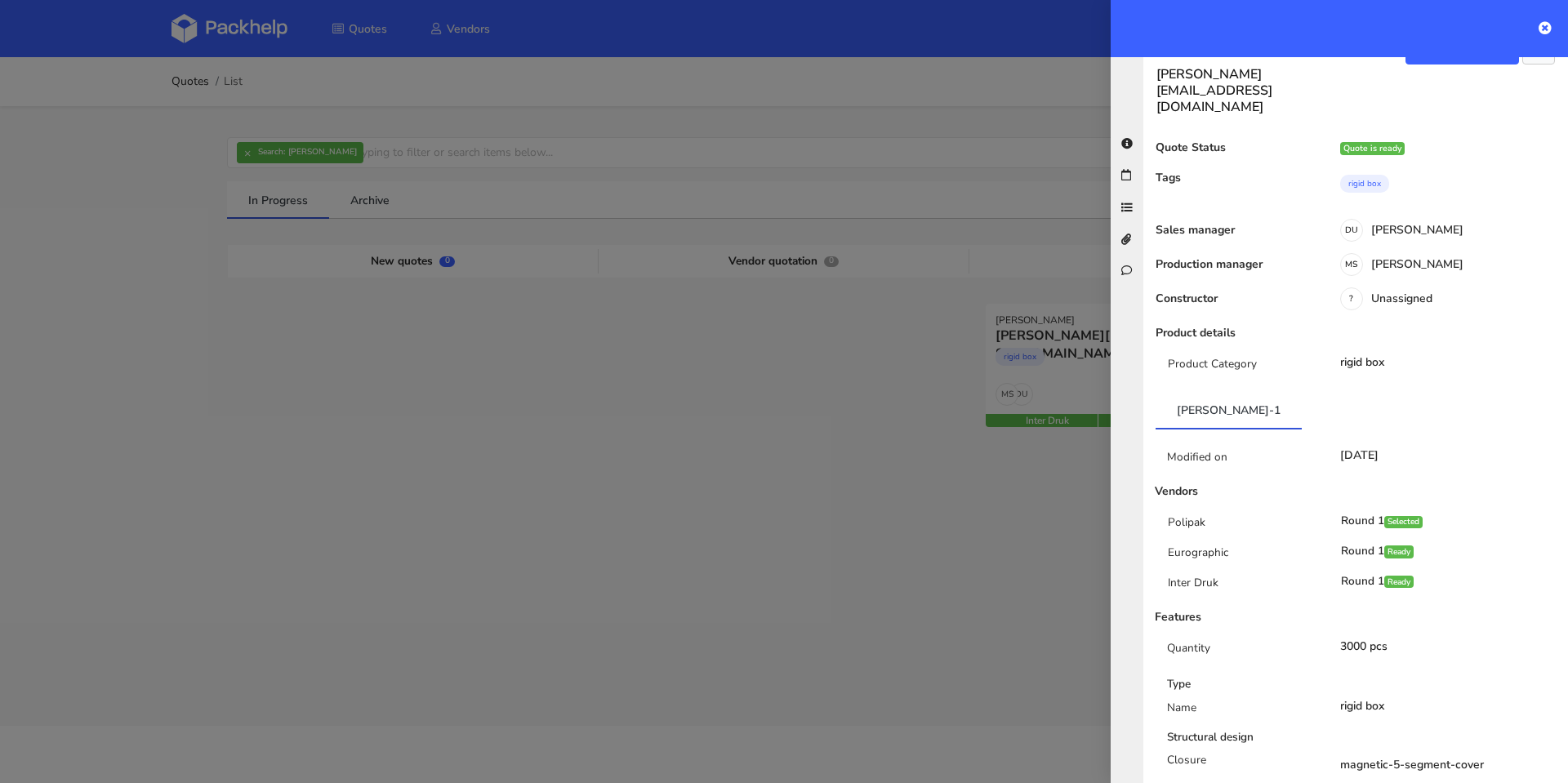
scroll to position [0, 0]
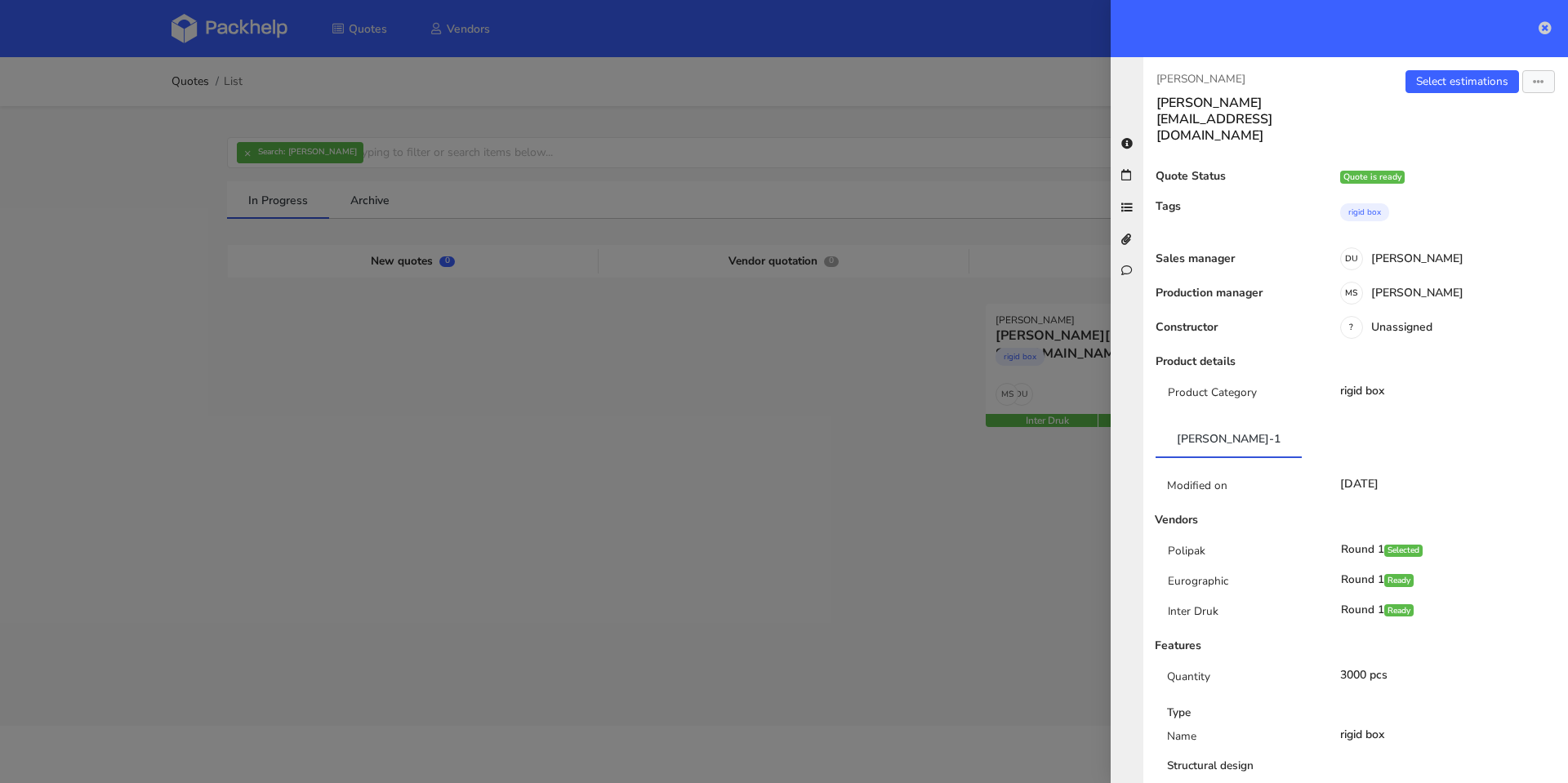
click at [1545, 27] on icon at bounding box center [1545, 28] width 13 height 13
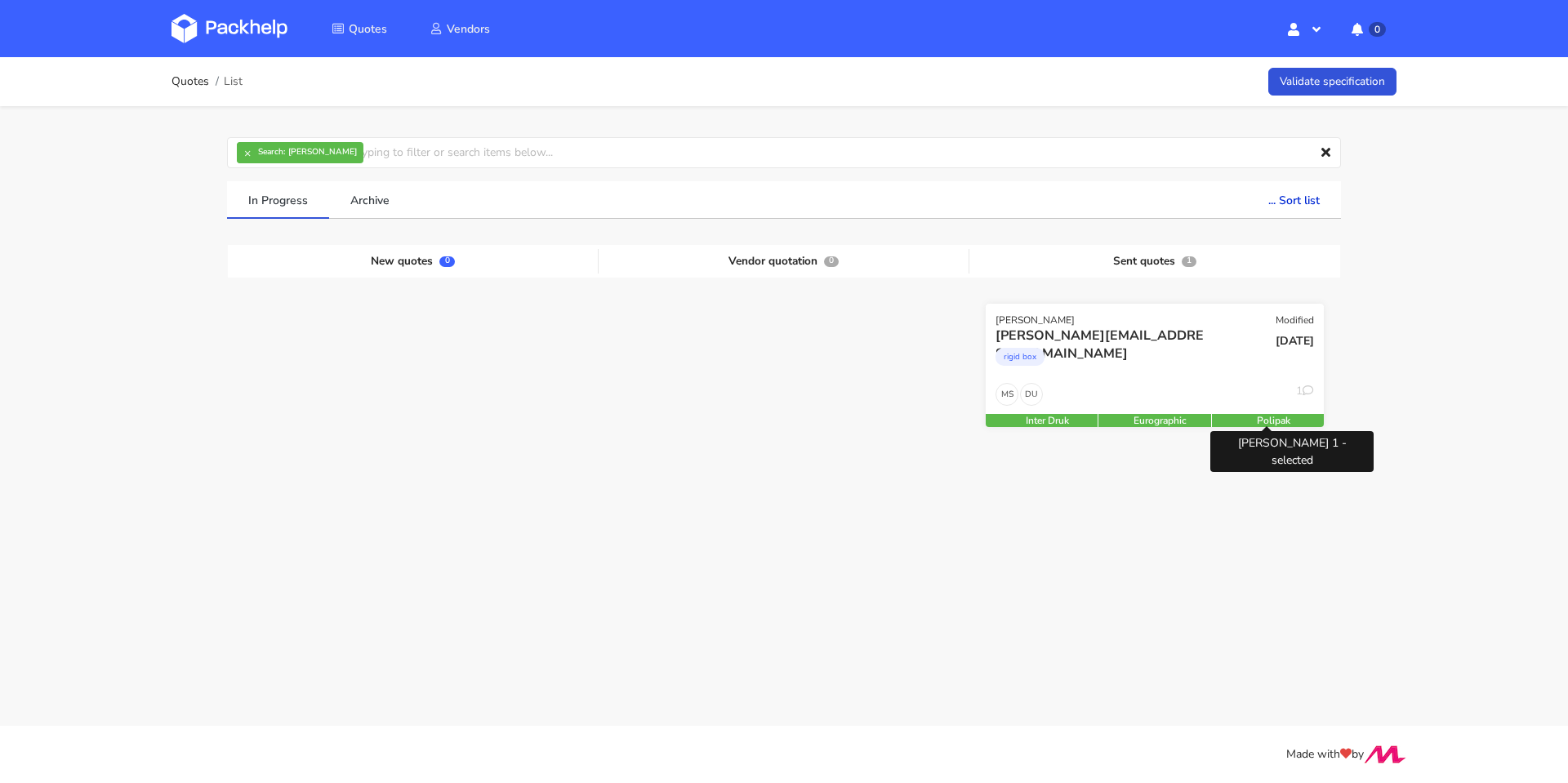
click at [1266, 424] on div "Polipak" at bounding box center [1273, 420] width 123 height 13
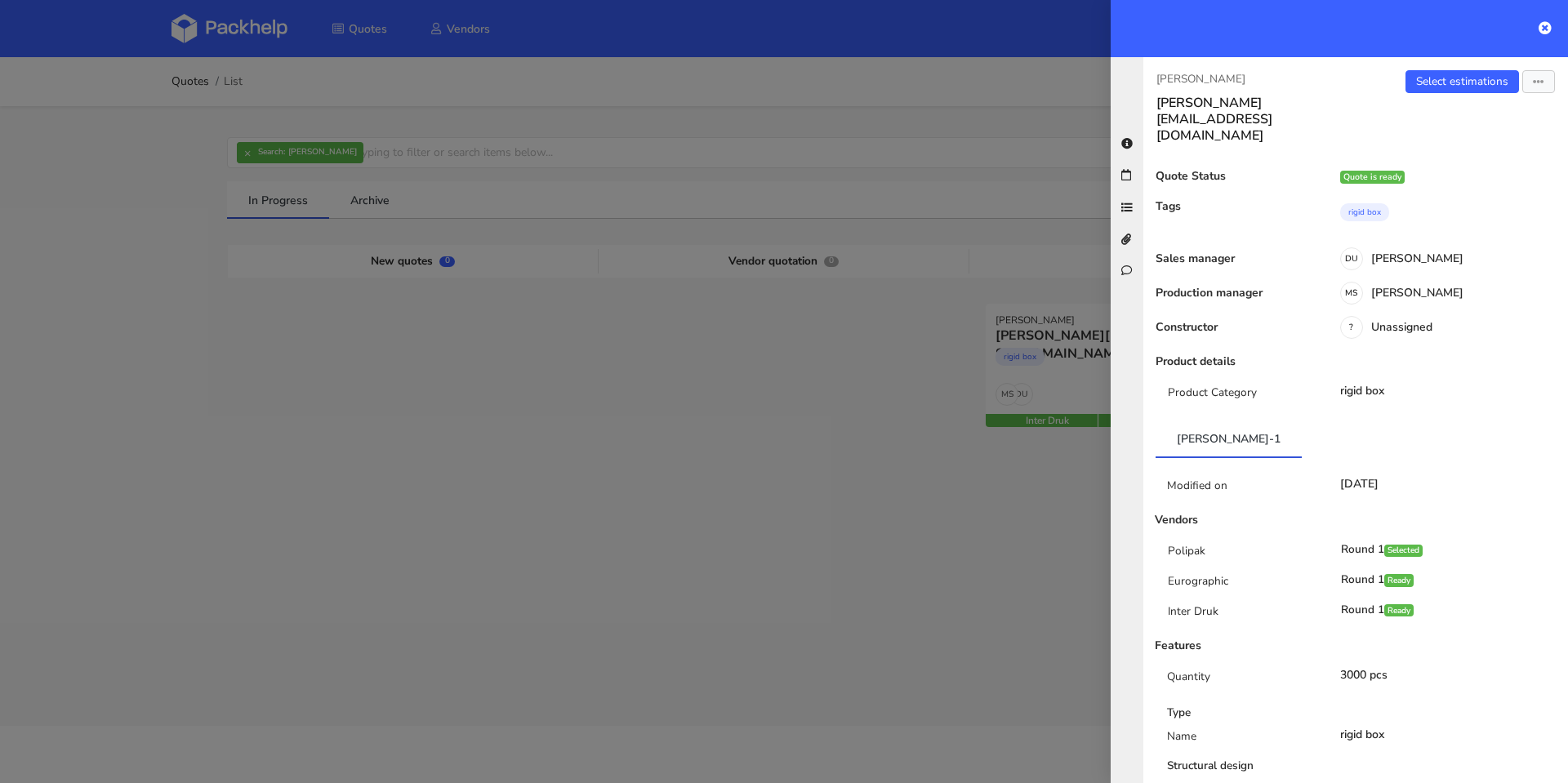
click at [1531, 65] on div "CARR chris@claide.de Select estimations View quote Edit quote Missing data Expo…" at bounding box center [1356, 420] width 424 height 726
click at [1529, 75] on button "button" at bounding box center [1538, 81] width 32 height 22
click at [1481, 116] on link "View quote" at bounding box center [1485, 115] width 144 height 27
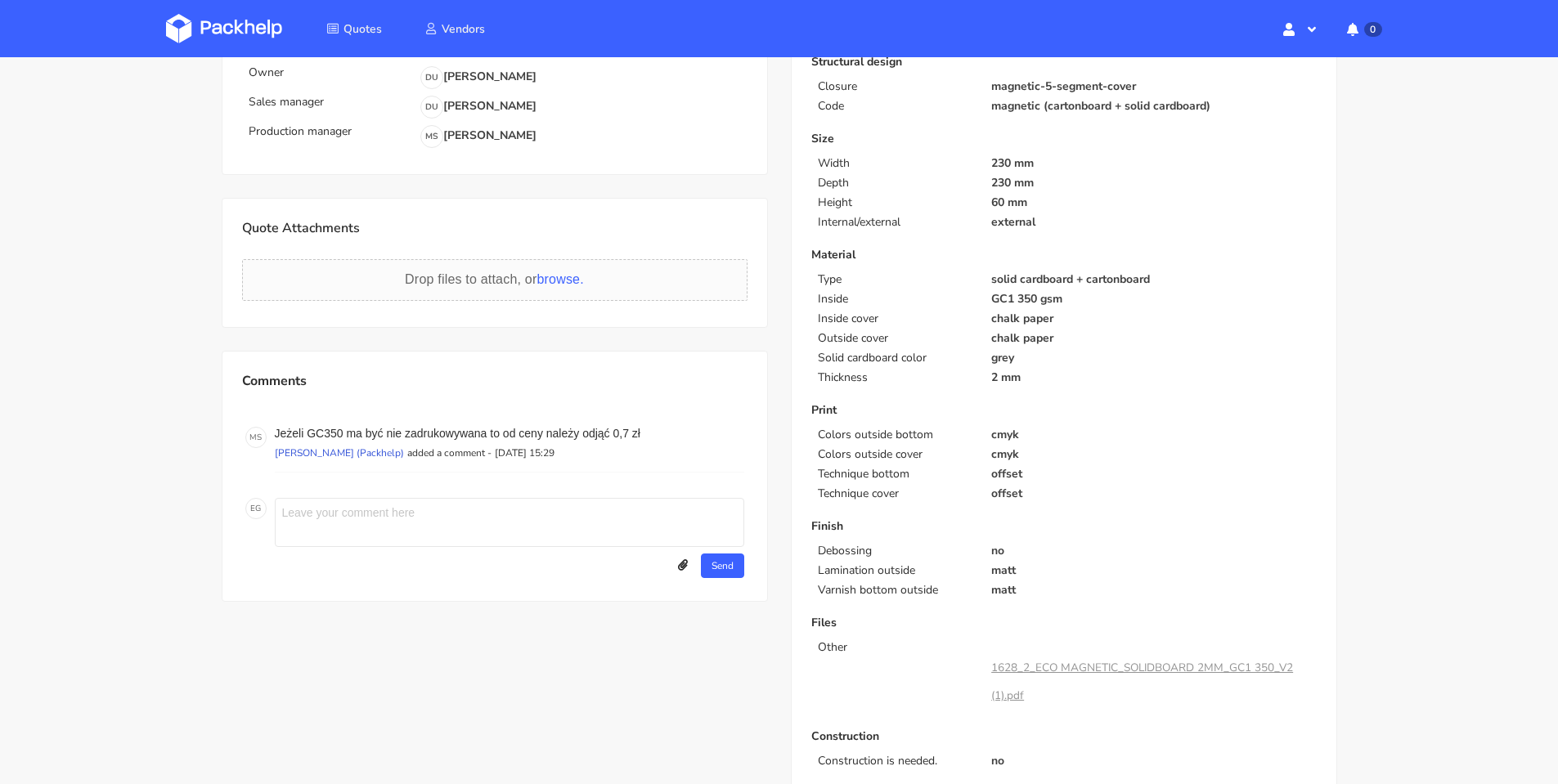
scroll to position [438, 0]
